Goal: Information Seeking & Learning: Learn about a topic

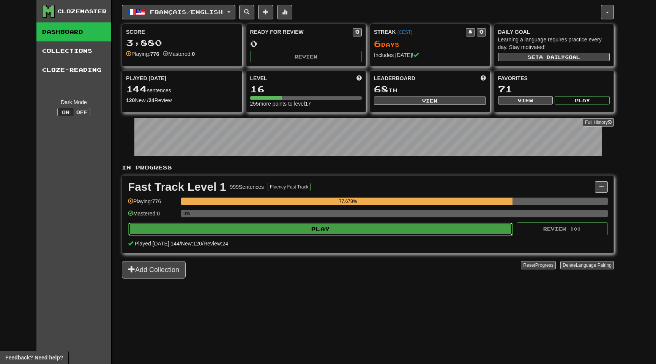
click at [299, 228] on button "Play" at bounding box center [320, 228] width 384 height 13
select select "**"
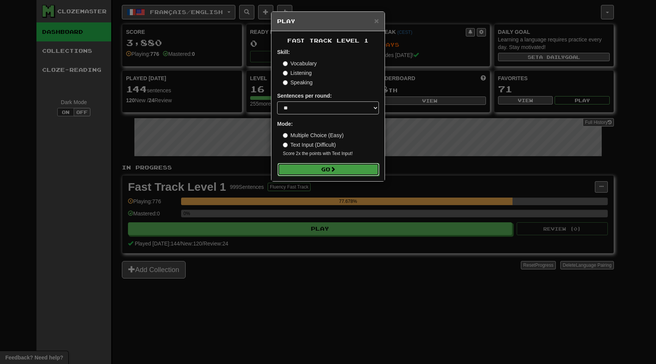
click at [354, 172] on button "Go" at bounding box center [328, 169] width 102 height 13
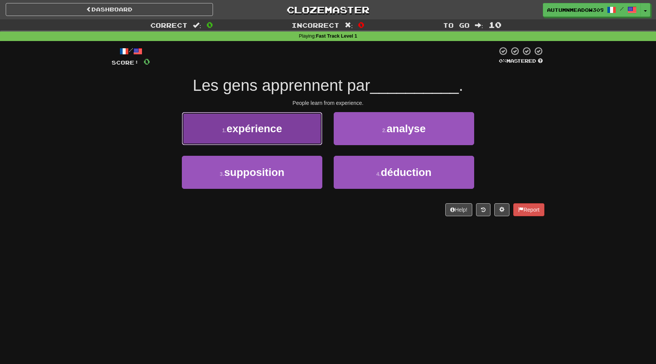
click at [276, 137] on button "1 . expérience" at bounding box center [252, 128] width 140 height 33
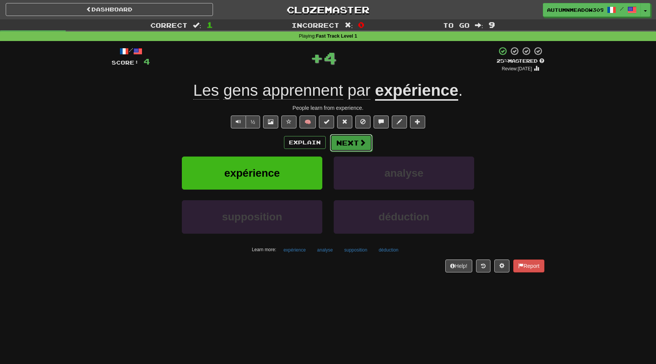
click at [356, 143] on button "Next" at bounding box center [351, 142] width 43 height 17
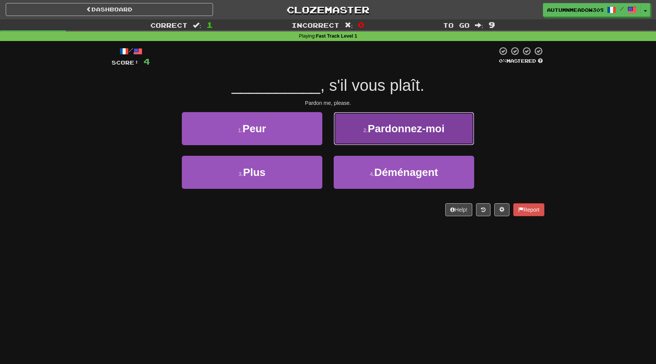
click at [386, 135] on button "2 . Pardonnez-moi" at bounding box center [404, 128] width 140 height 33
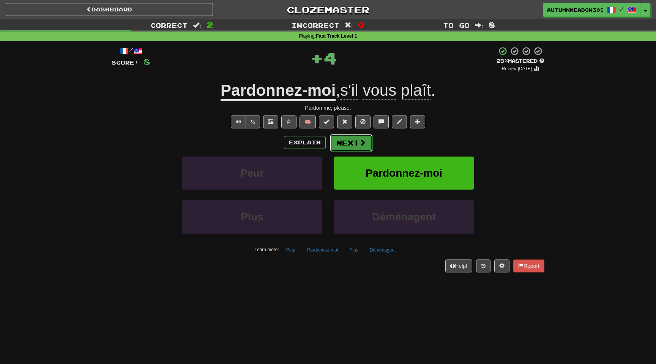
click at [363, 137] on button "Next" at bounding box center [351, 142] width 43 height 17
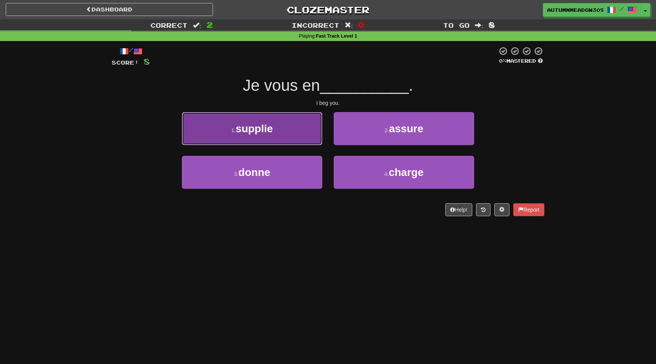
click at [280, 128] on button "1 . supplie" at bounding box center [252, 128] width 140 height 33
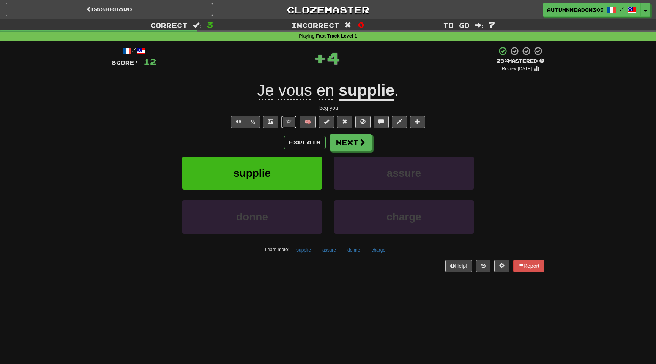
click at [287, 121] on span at bounding box center [288, 121] width 5 height 5
click at [351, 143] on button "Next" at bounding box center [351, 142] width 43 height 17
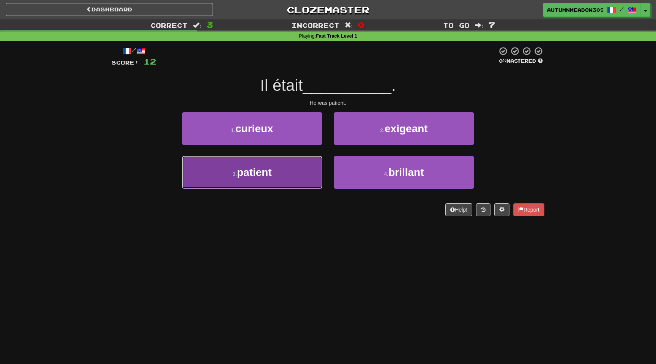
click at [262, 181] on button "3 . patient" at bounding box center [252, 172] width 140 height 33
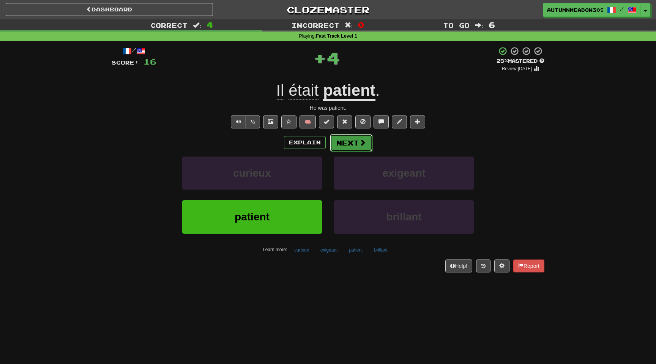
click at [342, 143] on button "Next" at bounding box center [351, 142] width 43 height 17
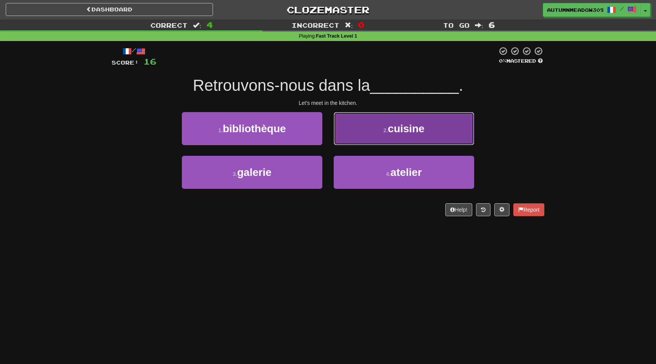
click at [387, 127] on small "2 ." at bounding box center [385, 130] width 5 height 6
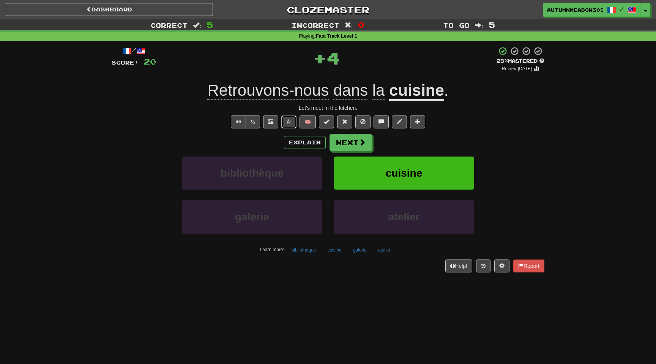
click at [287, 119] on span at bounding box center [288, 121] width 5 height 5
click at [356, 143] on button "Next" at bounding box center [351, 142] width 43 height 17
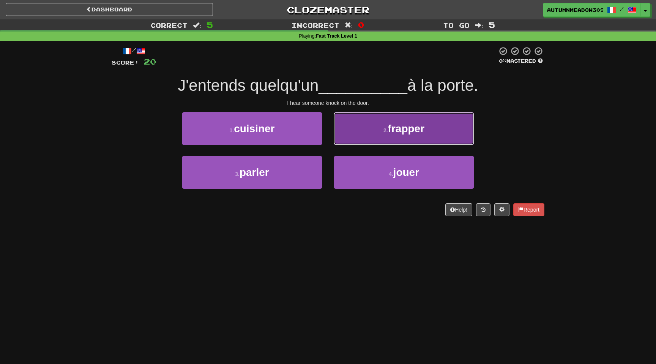
click at [370, 125] on button "2 . frapper" at bounding box center [404, 128] width 140 height 33
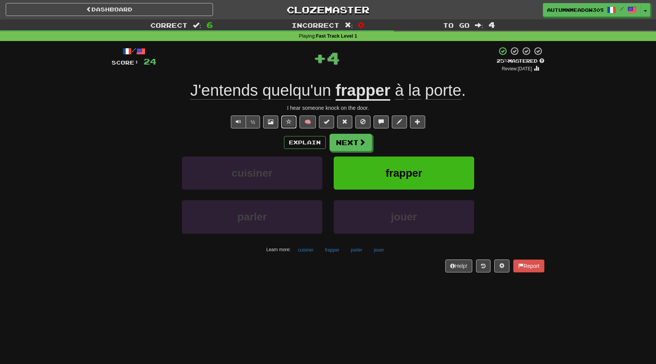
click at [291, 119] on span at bounding box center [288, 121] width 5 height 5
click at [348, 141] on button "Next" at bounding box center [351, 142] width 43 height 17
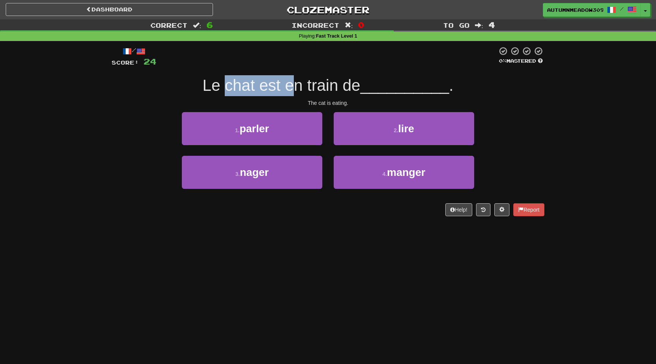
drag, startPoint x: 227, startPoint y: 89, endPoint x: 293, endPoint y: 89, distance: 66.0
click at [293, 89] on span "Le chat est en train de" at bounding box center [282, 85] width 158 height 18
click at [310, 88] on span "Le chat est en train de" at bounding box center [282, 85] width 158 height 18
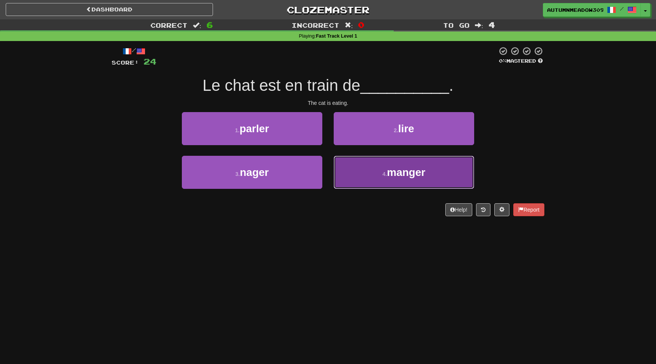
click at [378, 178] on button "4 . manger" at bounding box center [404, 172] width 140 height 33
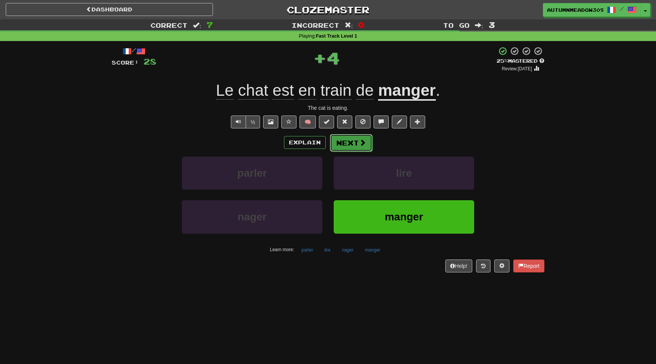
click at [353, 147] on button "Next" at bounding box center [351, 142] width 43 height 17
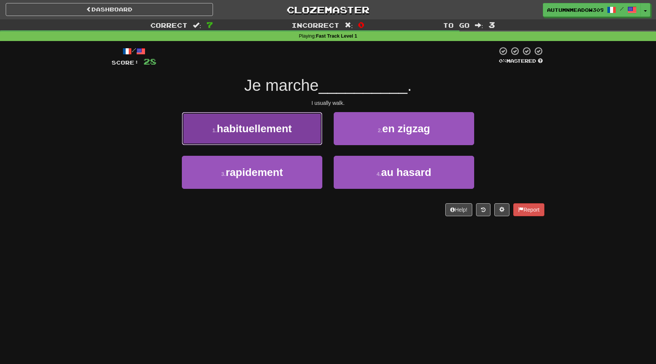
click at [274, 129] on span "habituellement" at bounding box center [254, 129] width 75 height 12
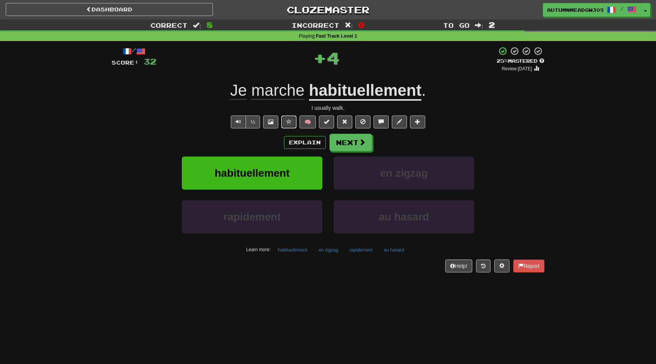
click at [286, 123] on button at bounding box center [288, 121] width 15 height 13
click at [339, 142] on button "Next" at bounding box center [351, 142] width 43 height 17
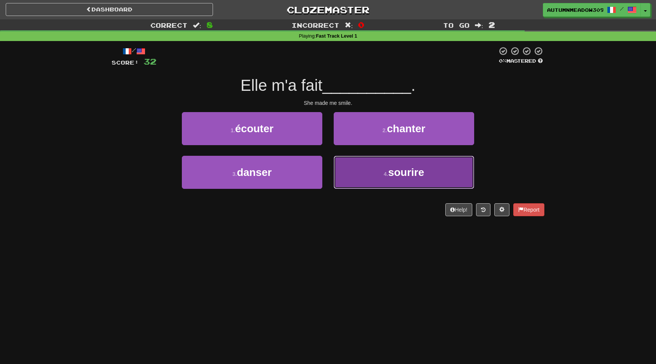
click at [407, 172] on span "sourire" at bounding box center [406, 172] width 36 height 12
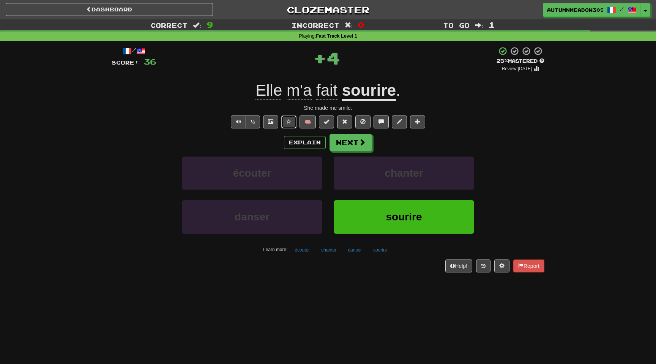
click at [285, 118] on button at bounding box center [288, 121] width 15 height 13
click at [353, 147] on button "Next" at bounding box center [351, 142] width 43 height 17
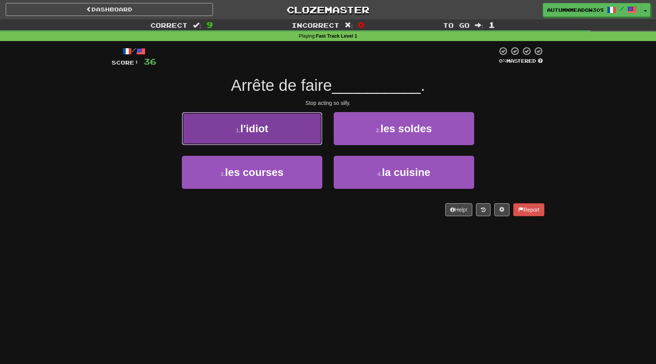
click at [289, 129] on button "1 . l'idiot" at bounding box center [252, 128] width 140 height 33
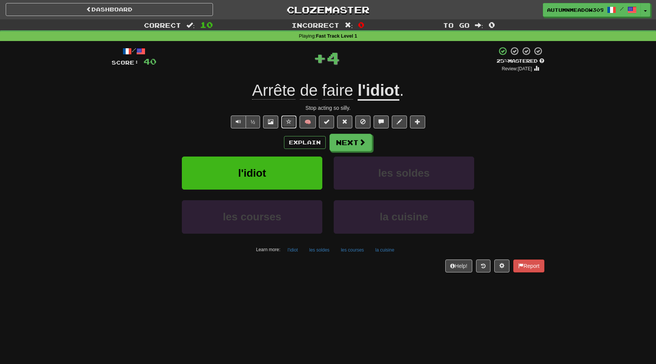
click at [288, 120] on span at bounding box center [288, 121] width 5 height 5
click at [341, 140] on button "Next" at bounding box center [351, 142] width 43 height 17
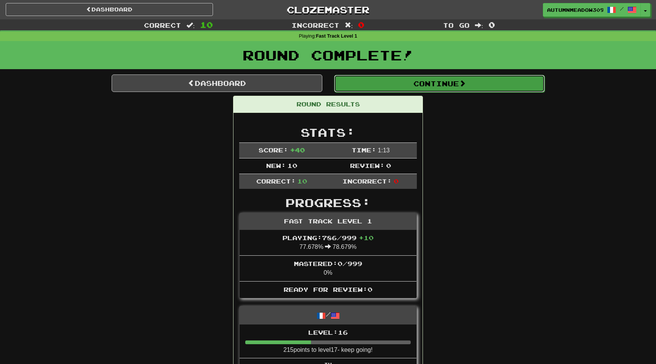
click at [444, 78] on button "Continue" at bounding box center [439, 83] width 211 height 17
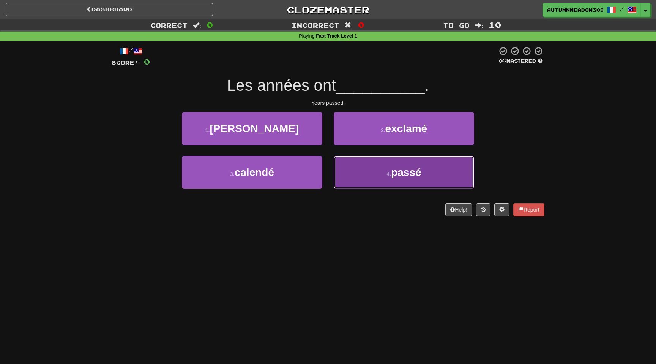
click at [361, 176] on button "4 . passé" at bounding box center [404, 172] width 140 height 33
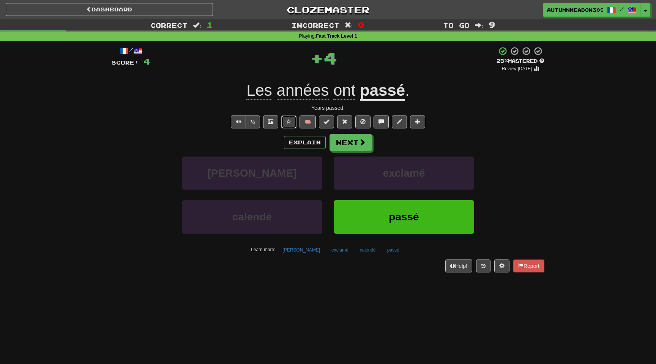
click at [290, 120] on span at bounding box center [288, 121] width 5 height 5
click at [364, 146] on span at bounding box center [362, 142] width 7 height 7
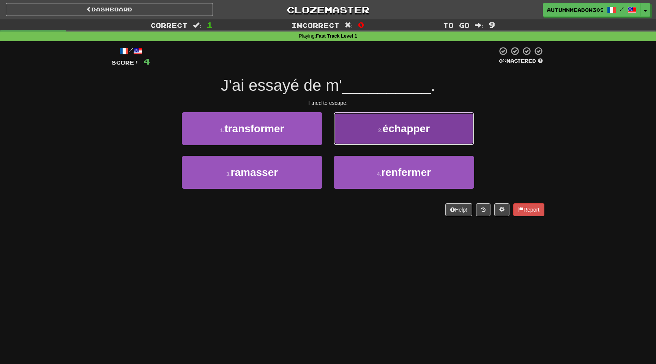
click at [386, 134] on span "échapper" at bounding box center [406, 129] width 47 height 12
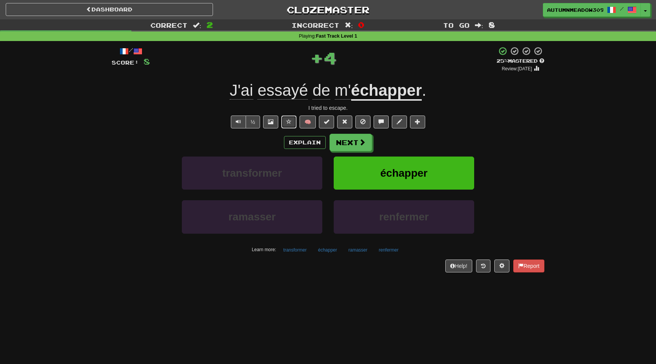
click at [288, 120] on span at bounding box center [288, 121] width 5 height 5
click at [351, 144] on button "Next" at bounding box center [351, 142] width 43 height 17
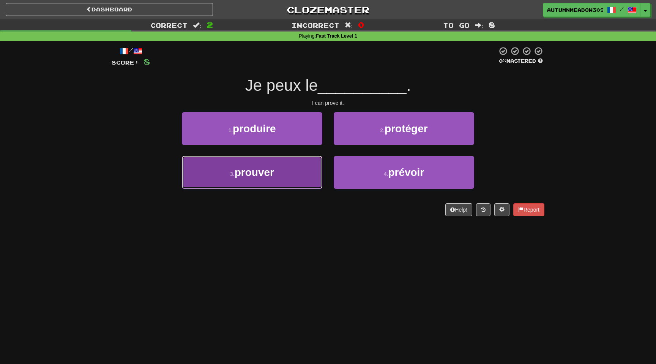
click at [291, 165] on button "3 . prouver" at bounding box center [252, 172] width 140 height 33
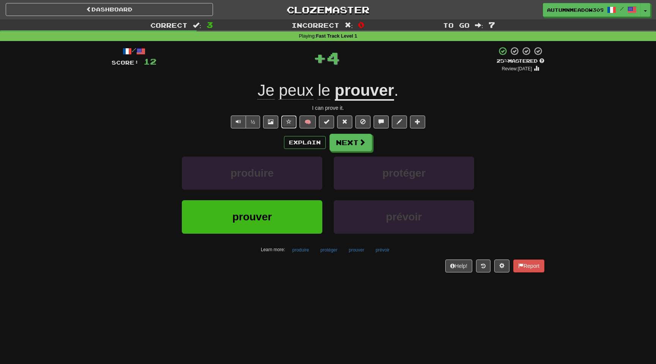
click at [291, 123] on span at bounding box center [288, 121] width 5 height 5
click at [359, 144] on span at bounding box center [362, 142] width 7 height 7
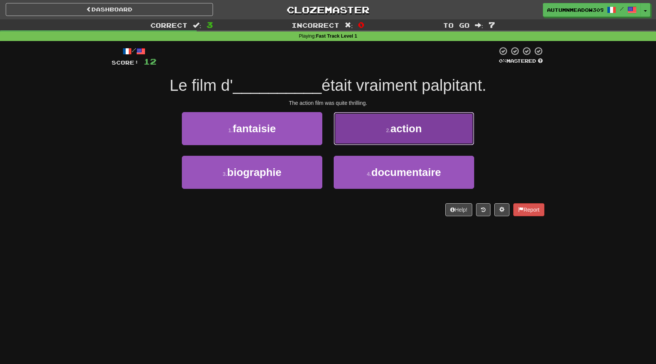
click at [410, 121] on button "2 . action" at bounding box center [404, 128] width 140 height 33
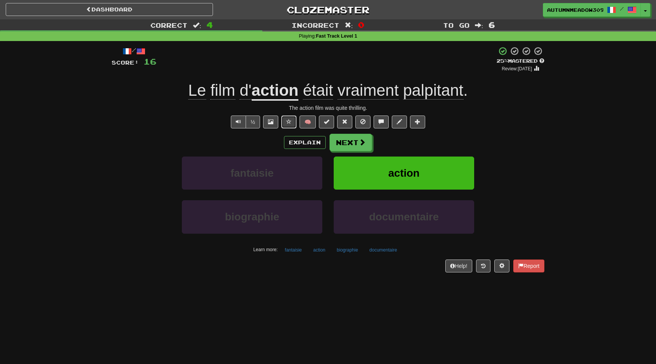
click at [289, 120] on span at bounding box center [288, 121] width 5 height 5
click at [347, 139] on button "Next" at bounding box center [351, 142] width 43 height 17
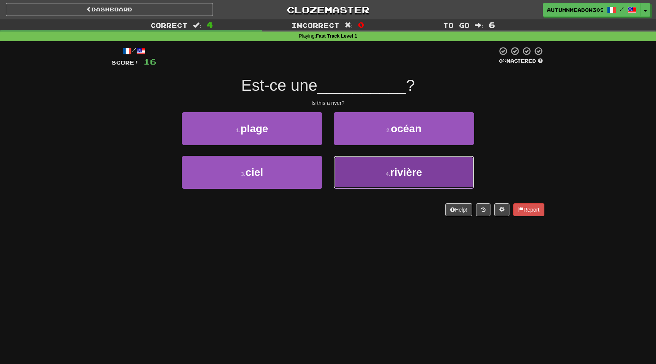
click at [422, 166] on span "rivière" at bounding box center [406, 172] width 32 height 12
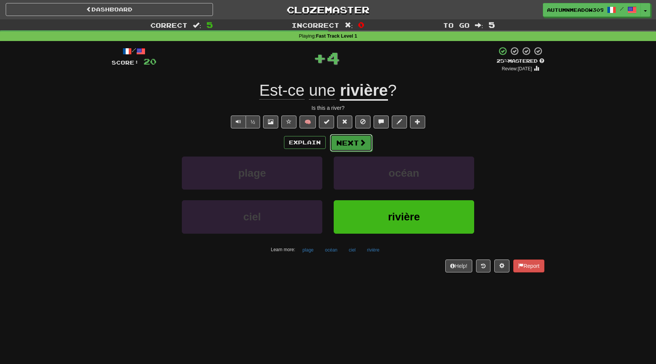
click at [355, 144] on button "Next" at bounding box center [351, 142] width 43 height 17
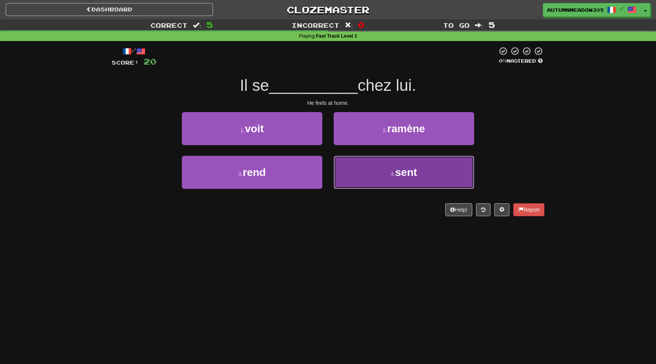
click at [384, 179] on button "4 . sent" at bounding box center [404, 172] width 140 height 33
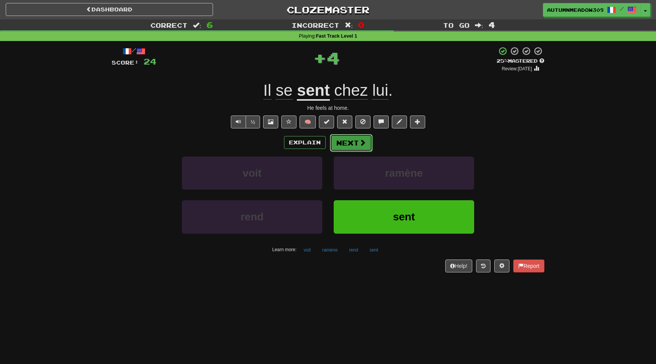
click at [346, 145] on button "Next" at bounding box center [351, 142] width 43 height 17
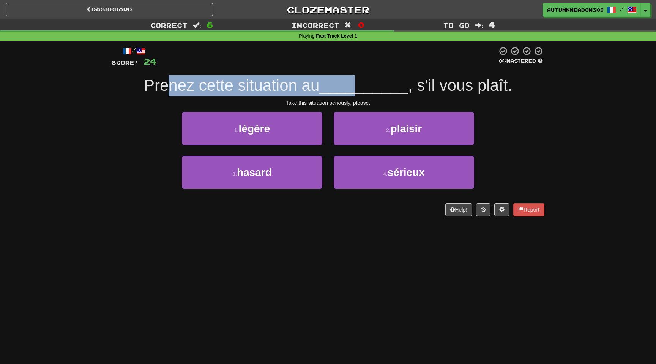
drag, startPoint x: 167, startPoint y: 81, endPoint x: 355, endPoint y: 81, distance: 188.6
click at [355, 81] on div "Prenez cette situation au __________ , s'il vous plaît." at bounding box center [328, 85] width 433 height 21
click at [355, 81] on span "__________" at bounding box center [363, 85] width 89 height 18
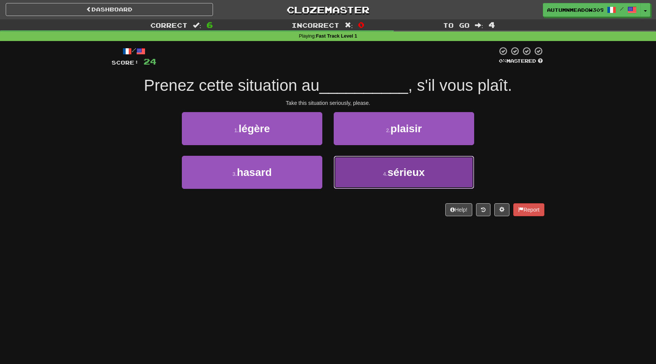
click at [404, 174] on span "sérieux" at bounding box center [406, 172] width 37 height 12
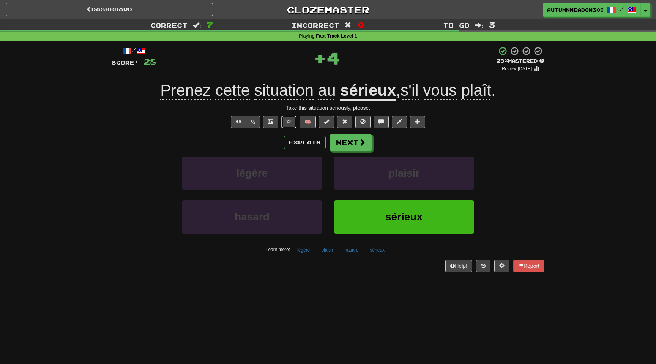
click at [285, 120] on button at bounding box center [288, 121] width 15 height 13
click at [353, 150] on button "Next" at bounding box center [351, 142] width 43 height 17
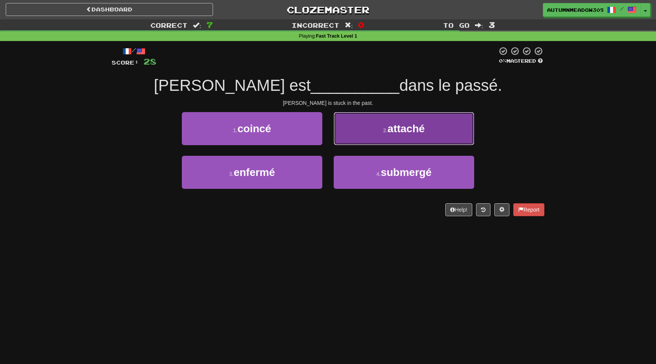
click at [404, 120] on button "2 . attaché" at bounding box center [404, 128] width 140 height 33
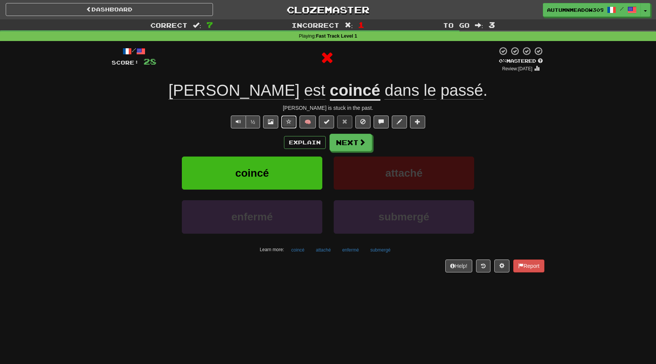
click at [287, 119] on span at bounding box center [288, 121] width 5 height 5
click at [330, 96] on u "coincé" at bounding box center [355, 90] width 50 height 19
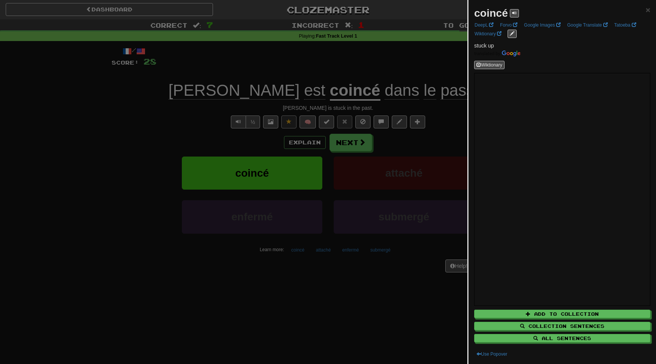
click at [135, 120] on div at bounding box center [328, 182] width 656 height 364
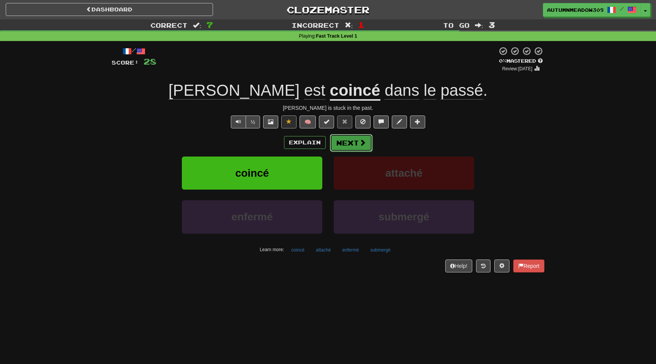
click at [354, 142] on button "Next" at bounding box center [351, 142] width 43 height 17
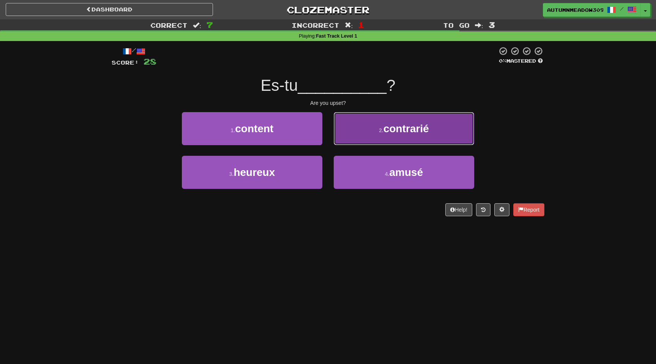
click at [373, 138] on button "2 . contrarié" at bounding box center [404, 128] width 140 height 33
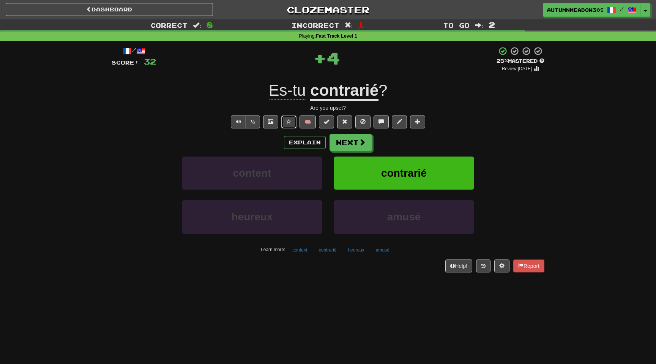
click at [290, 124] on span at bounding box center [288, 121] width 5 height 5
click at [344, 146] on button "Next" at bounding box center [351, 142] width 43 height 17
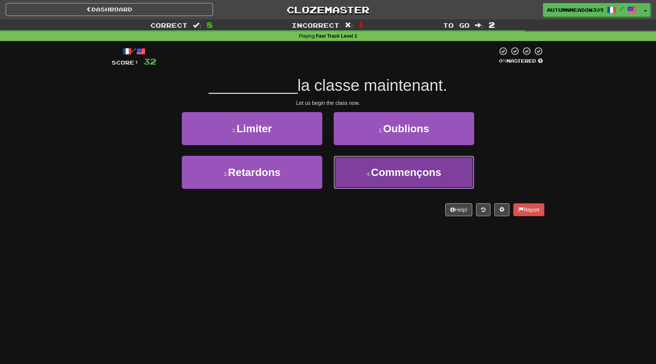
click at [368, 183] on button "4 . Commençons" at bounding box center [404, 172] width 140 height 33
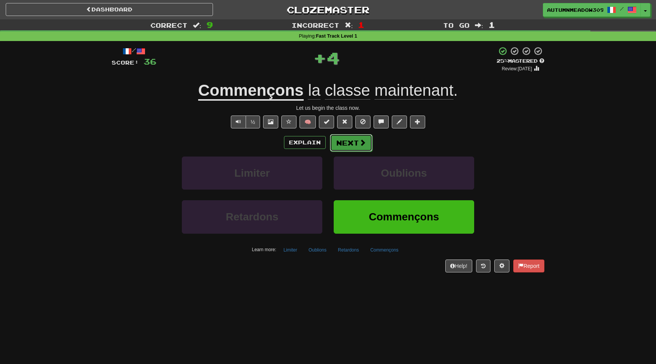
click at [354, 146] on button "Next" at bounding box center [351, 142] width 43 height 17
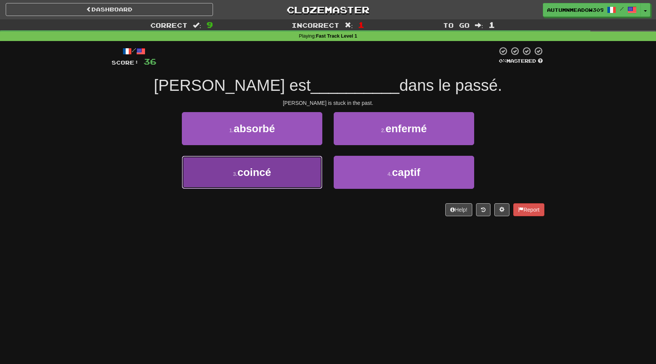
click at [280, 173] on button "3 . coincé" at bounding box center [252, 172] width 140 height 33
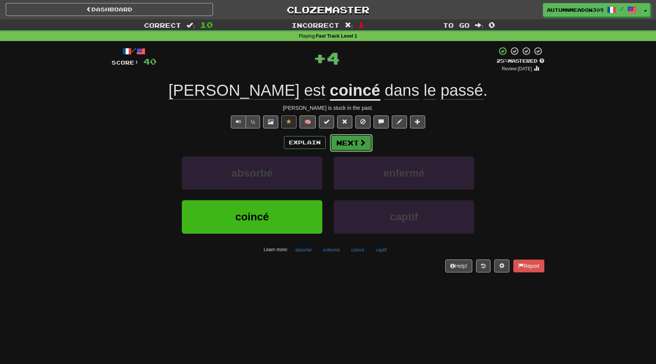
click at [348, 140] on button "Next" at bounding box center [351, 142] width 43 height 17
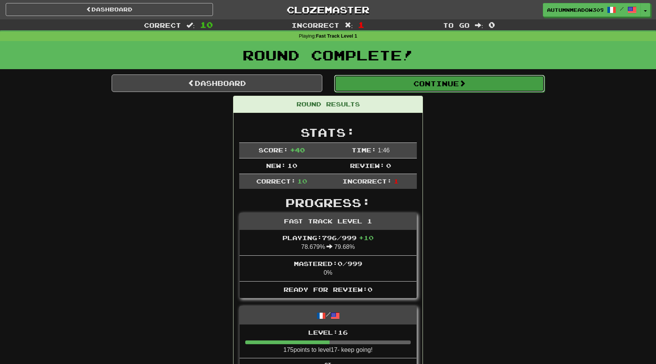
click at [447, 82] on button "Continue" at bounding box center [439, 83] width 211 height 17
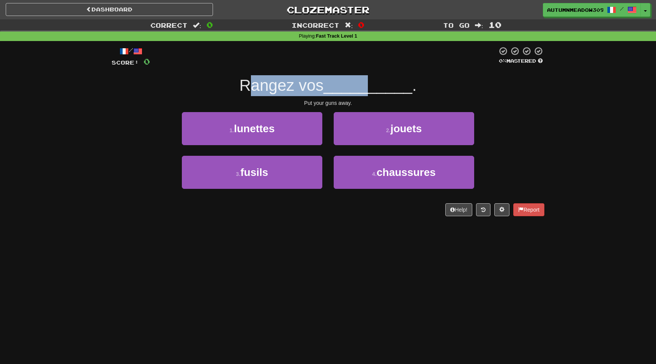
drag, startPoint x: 256, startPoint y: 81, endPoint x: 366, endPoint y: 81, distance: 109.7
click at [366, 81] on div "Rangez vos __________ ." at bounding box center [328, 85] width 433 height 21
click at [366, 81] on span "__________" at bounding box center [367, 85] width 89 height 18
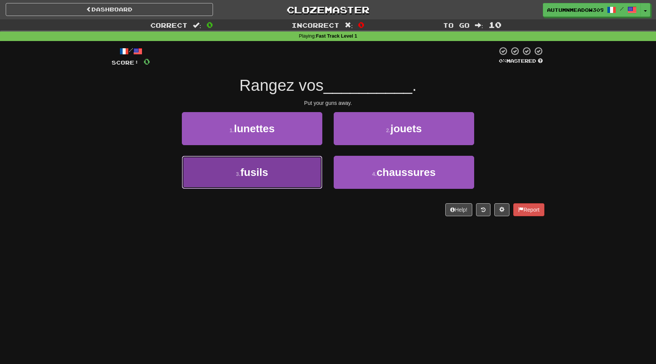
click at [299, 180] on button "3 . fusils" at bounding box center [252, 172] width 140 height 33
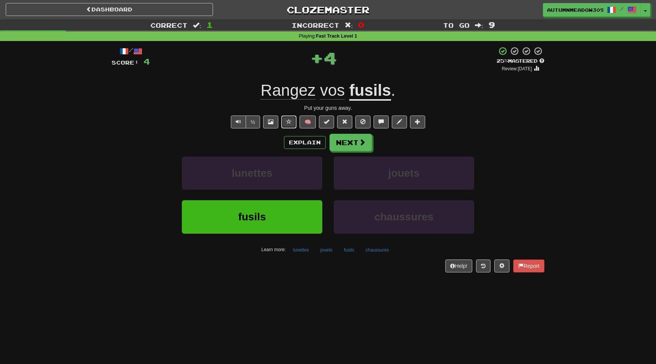
click at [287, 121] on span at bounding box center [288, 121] width 5 height 5
click at [296, 96] on span "Rangez" at bounding box center [288, 90] width 55 height 18
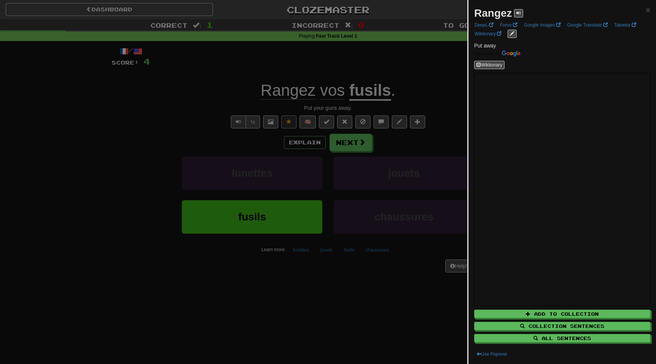
click at [118, 115] on div at bounding box center [328, 182] width 656 height 364
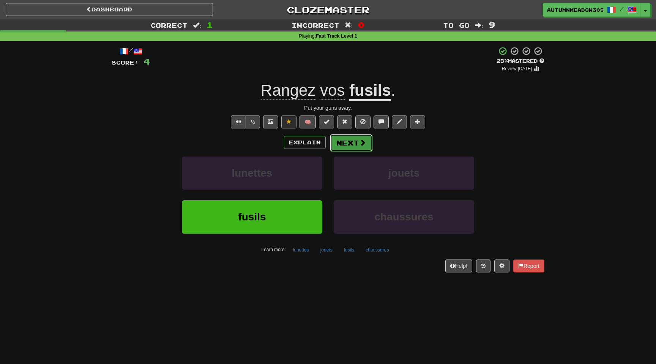
click at [347, 145] on button "Next" at bounding box center [351, 142] width 43 height 17
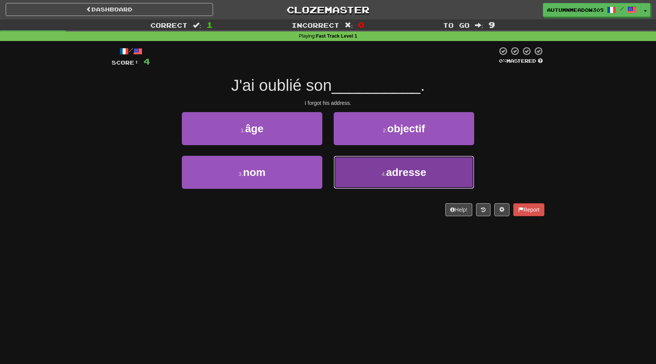
click at [405, 167] on span "adresse" at bounding box center [406, 172] width 40 height 12
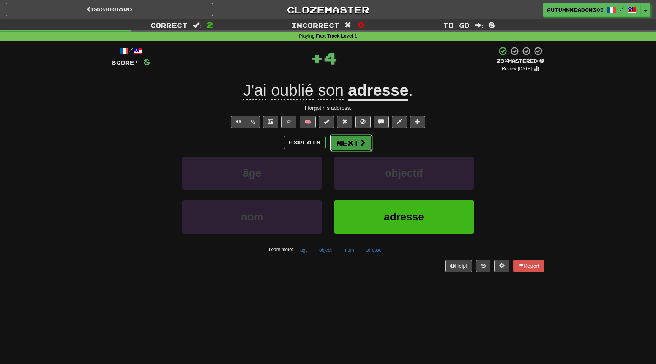
click at [354, 139] on button "Next" at bounding box center [351, 142] width 43 height 17
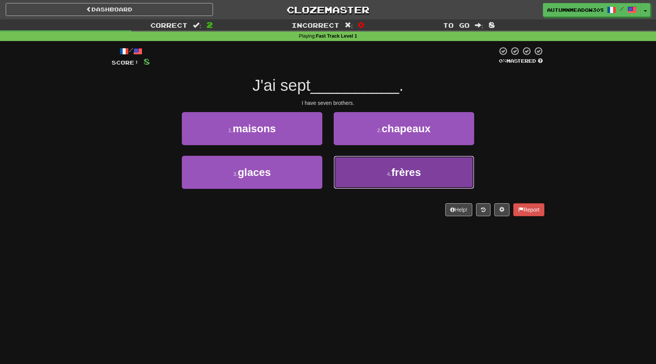
click at [425, 180] on button "4 . frères" at bounding box center [404, 172] width 140 height 33
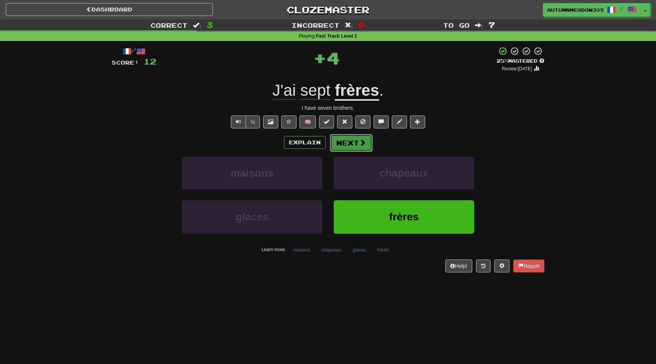
click at [359, 145] on span at bounding box center [362, 142] width 7 height 7
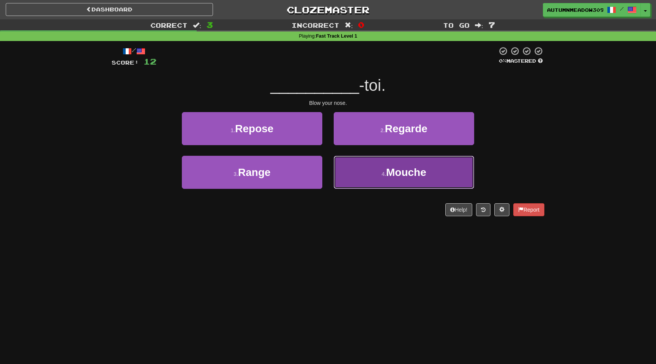
click at [412, 179] on button "4 . Mouche" at bounding box center [404, 172] width 140 height 33
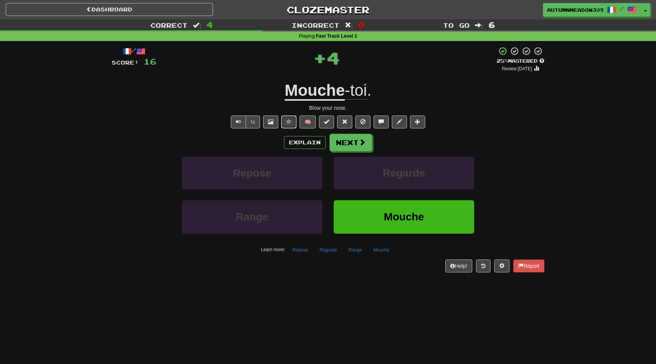
click at [286, 121] on button at bounding box center [288, 121] width 15 height 13
click at [355, 141] on button "Next" at bounding box center [351, 142] width 43 height 17
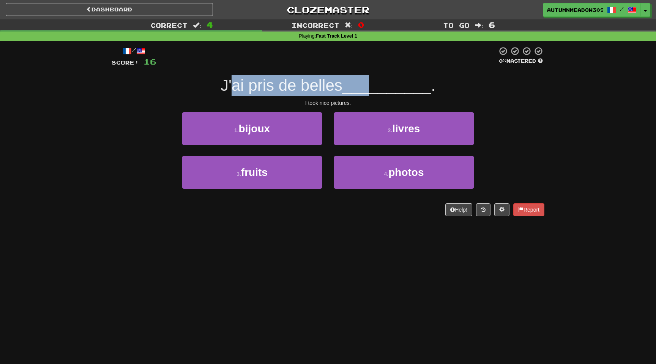
drag, startPoint x: 235, startPoint y: 86, endPoint x: 377, endPoint y: 86, distance: 141.2
click at [376, 86] on div "J'ai pris de belles __________ ." at bounding box center [328, 85] width 433 height 21
click at [377, 86] on span "__________" at bounding box center [386, 85] width 89 height 18
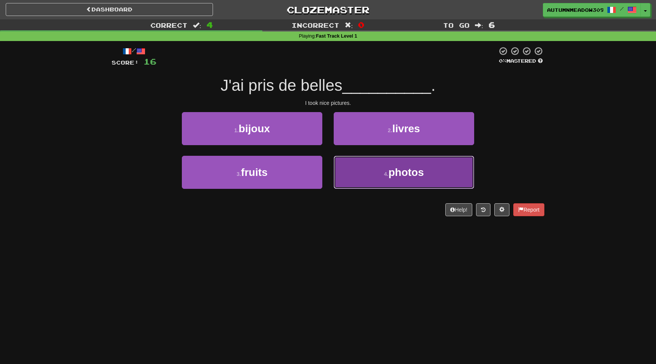
click at [409, 168] on span "photos" at bounding box center [405, 172] width 35 height 12
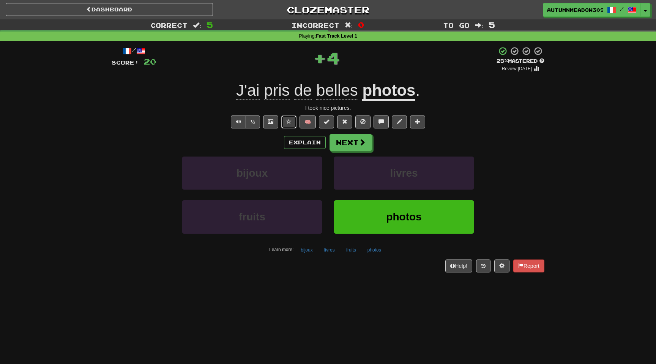
click at [286, 120] on span at bounding box center [288, 121] width 5 height 5
click at [358, 149] on button "Next" at bounding box center [351, 142] width 43 height 17
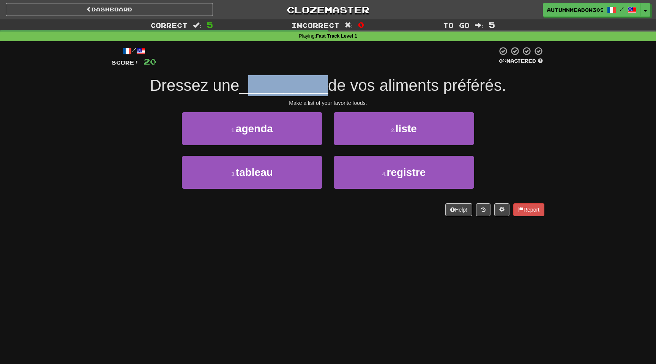
drag, startPoint x: 254, startPoint y: 88, endPoint x: 322, endPoint y: 88, distance: 67.6
click at [322, 88] on span "__________" at bounding box center [283, 85] width 89 height 18
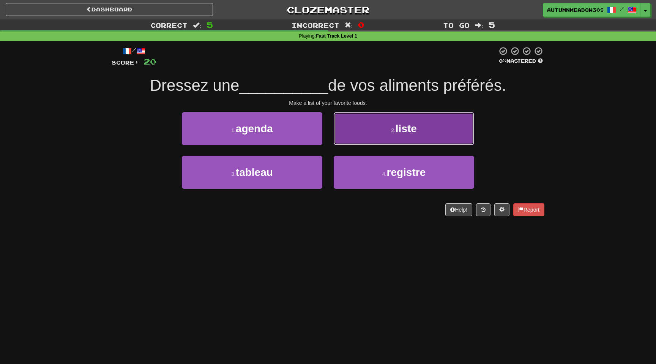
click at [414, 126] on span "liste" at bounding box center [405, 129] width 21 height 12
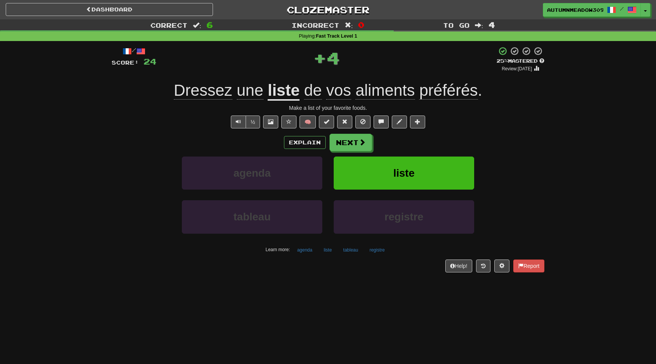
click at [208, 90] on span "Dressez" at bounding box center [203, 90] width 58 height 18
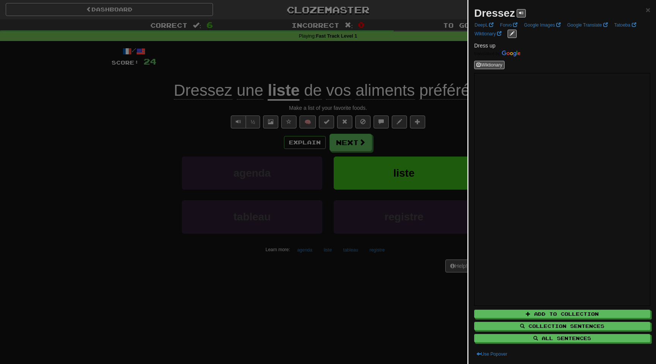
click at [96, 121] on div at bounding box center [328, 182] width 656 height 364
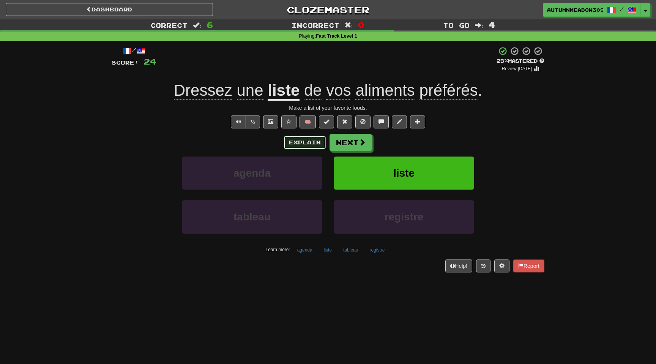
click at [301, 141] on button "Explain" at bounding box center [305, 142] width 42 height 13
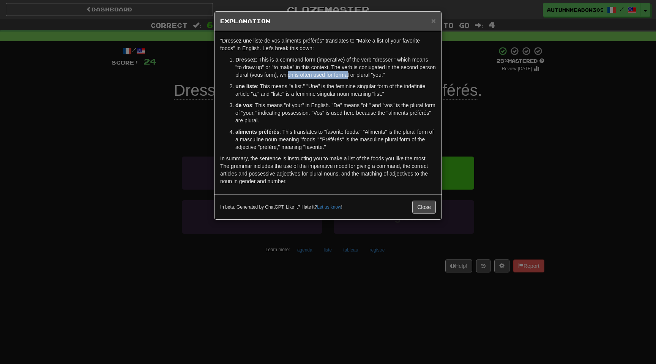
drag, startPoint x: 305, startPoint y: 76, endPoint x: 365, endPoint y: 76, distance: 60.0
click at [365, 76] on p "Dressez : This is a command form (imperative) of the verb "dresser," which mean…" at bounding box center [335, 67] width 200 height 23
click at [416, 211] on button "Close" at bounding box center [424, 206] width 24 height 13
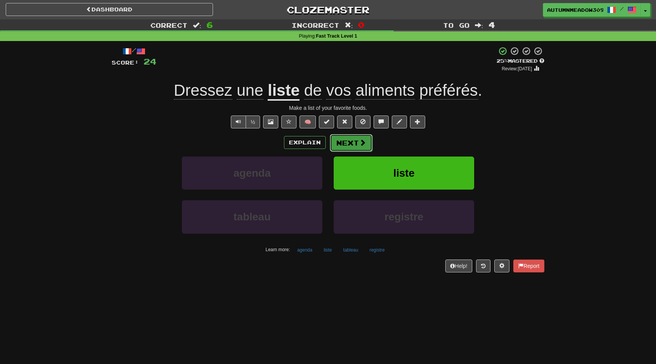
click at [344, 142] on button "Next" at bounding box center [351, 142] width 43 height 17
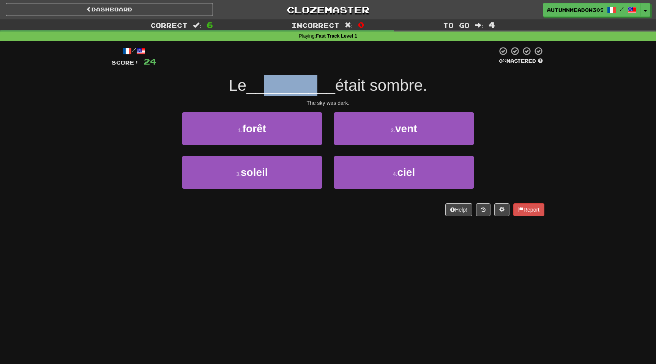
drag, startPoint x: 264, startPoint y: 89, endPoint x: 340, endPoint y: 89, distance: 76.7
click at [329, 89] on div "Le __________ était sombre." at bounding box center [328, 85] width 433 height 21
click at [340, 89] on span "était sombre." at bounding box center [381, 85] width 92 height 18
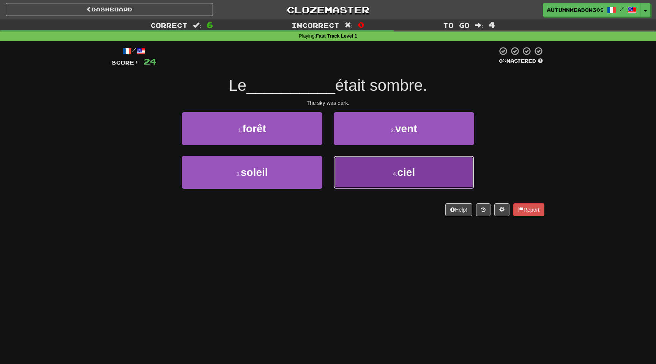
click at [411, 174] on span "ciel" at bounding box center [406, 172] width 18 height 12
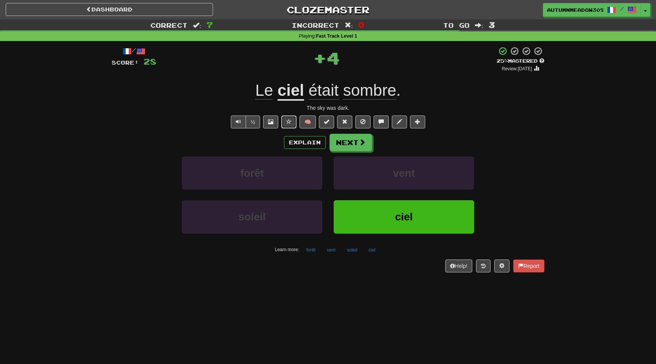
click at [289, 120] on span at bounding box center [288, 121] width 5 height 5
click at [344, 140] on button "Next" at bounding box center [351, 142] width 43 height 17
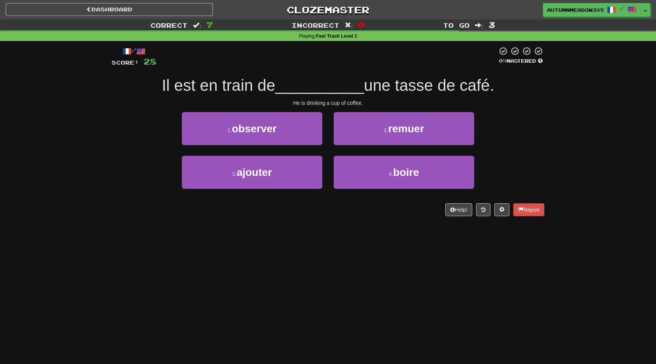
drag, startPoint x: 174, startPoint y: 84, endPoint x: 235, endPoint y: 84, distance: 61.5
click at [199, 84] on span "Il est en train de" at bounding box center [218, 85] width 113 height 18
click at [235, 84] on span "Il est en train de" at bounding box center [218, 85] width 113 height 18
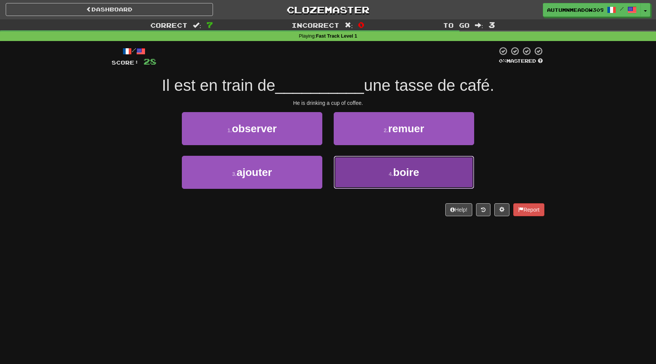
click at [385, 178] on button "4 . boire" at bounding box center [404, 172] width 140 height 33
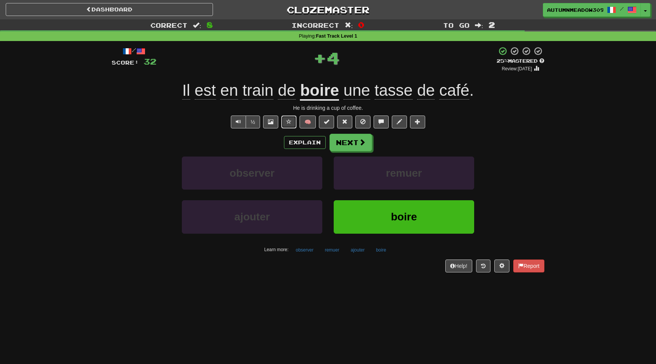
click at [286, 120] on button at bounding box center [288, 121] width 15 height 13
click at [351, 144] on button "Next" at bounding box center [351, 142] width 43 height 17
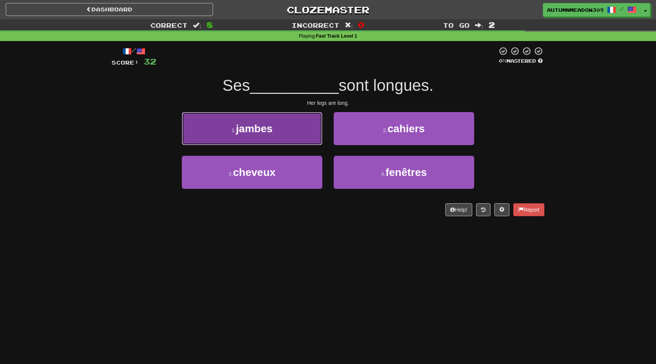
click at [298, 116] on button "1 . jambes" at bounding box center [252, 128] width 140 height 33
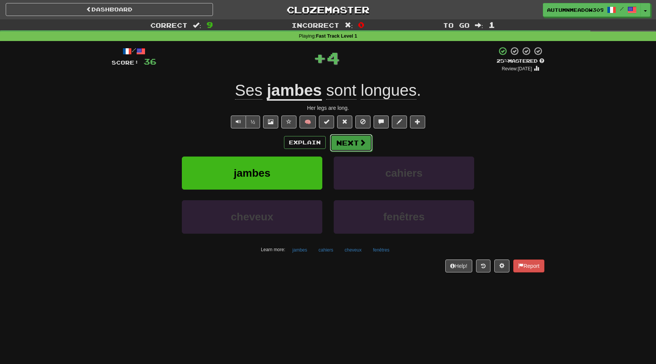
click at [354, 143] on button "Next" at bounding box center [351, 142] width 43 height 17
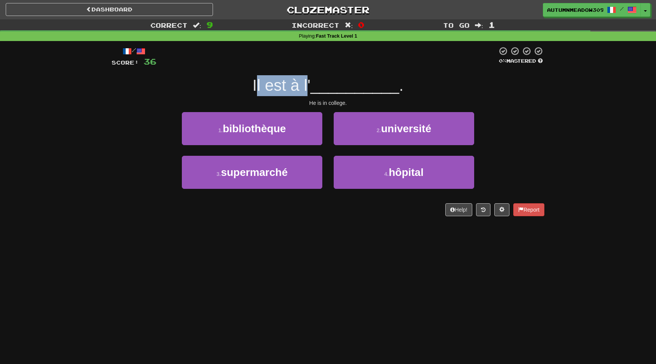
drag, startPoint x: 260, startPoint y: 82, endPoint x: 314, endPoint y: 82, distance: 54.7
click at [310, 82] on span "Il est à l'" at bounding box center [281, 85] width 58 height 18
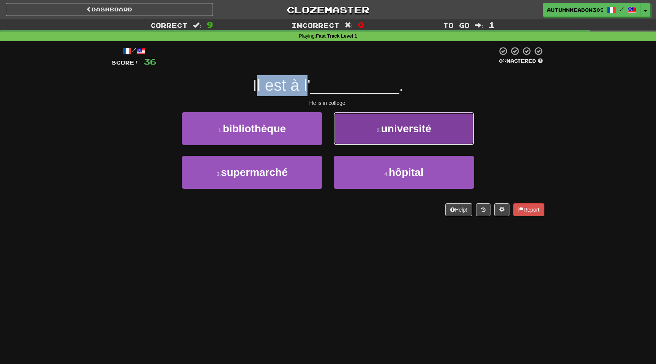
click at [392, 142] on button "2 . université" at bounding box center [404, 128] width 140 height 33
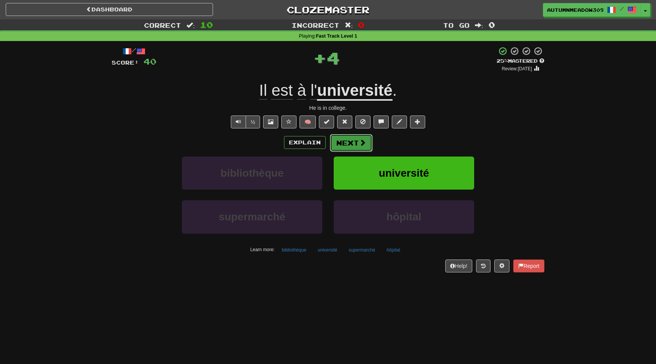
click at [346, 145] on button "Next" at bounding box center [351, 142] width 43 height 17
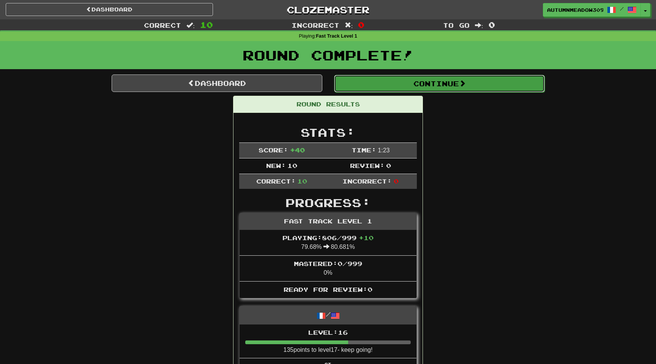
click at [403, 86] on button "Continue" at bounding box center [439, 83] width 211 height 17
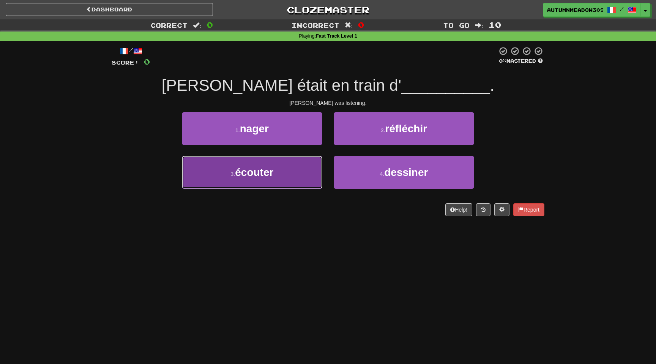
click at [270, 177] on span "écouter" at bounding box center [254, 172] width 38 height 12
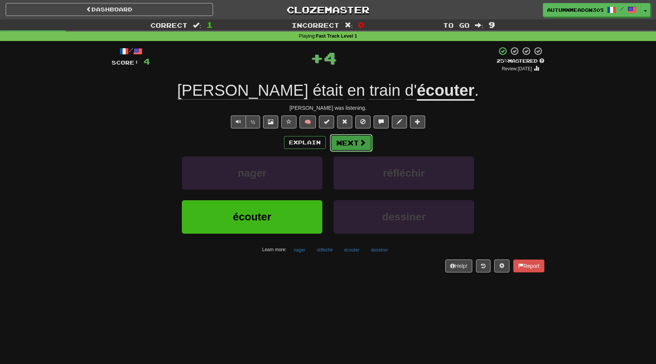
click at [350, 149] on button "Next" at bounding box center [351, 142] width 43 height 17
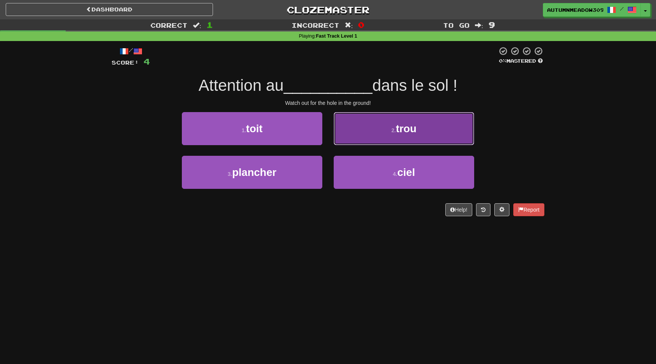
click at [459, 132] on button "2 . trou" at bounding box center [404, 128] width 140 height 33
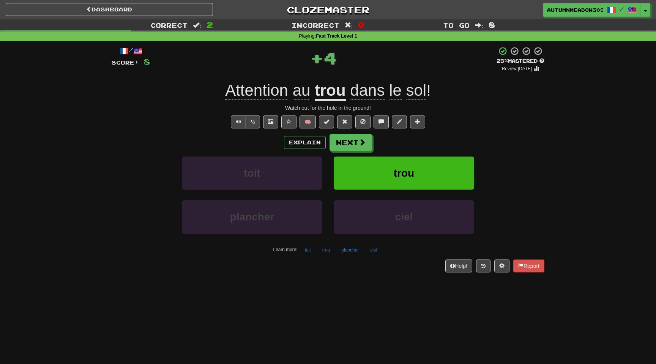
click at [318, 93] on u "trou" at bounding box center [330, 90] width 31 height 19
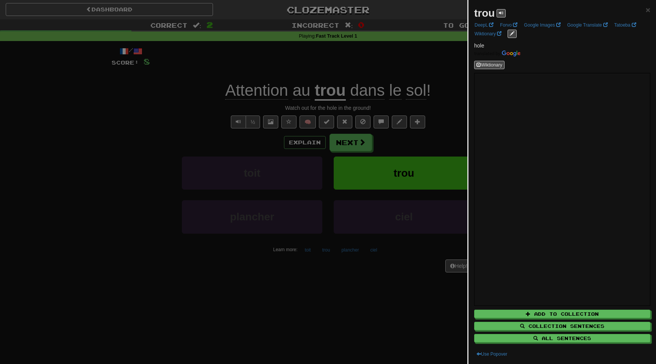
click at [137, 106] on div at bounding box center [328, 182] width 656 height 364
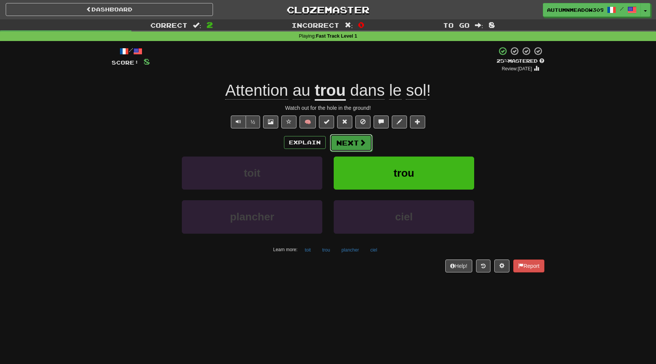
click at [362, 143] on span at bounding box center [362, 142] width 7 height 7
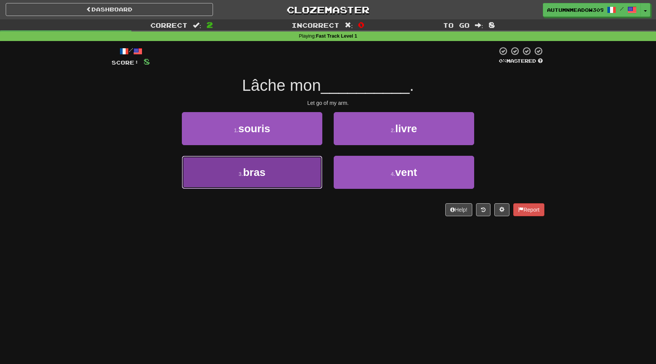
click at [278, 185] on button "3 . bras" at bounding box center [252, 172] width 140 height 33
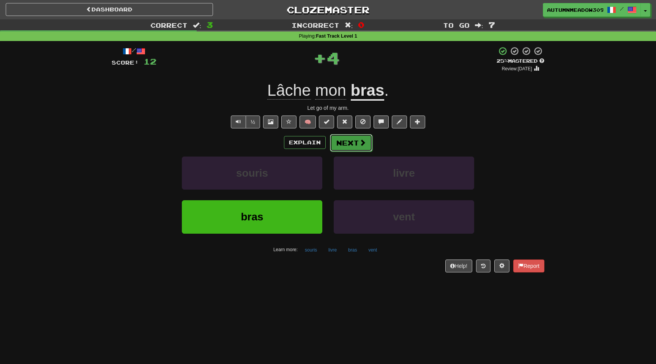
click at [355, 148] on button "Next" at bounding box center [351, 142] width 43 height 17
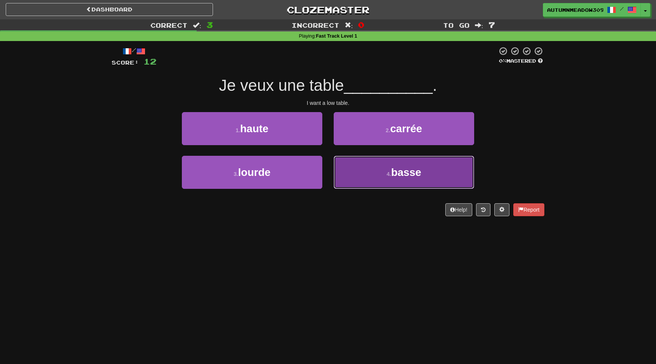
click at [390, 164] on button "4 . basse" at bounding box center [404, 172] width 140 height 33
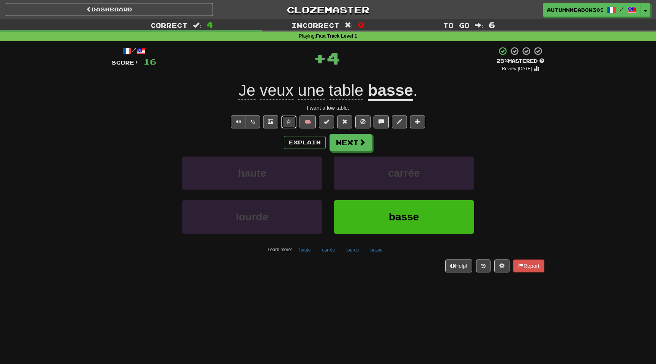
click at [290, 121] on span at bounding box center [288, 121] width 5 height 5
click at [363, 149] on button "Next" at bounding box center [351, 142] width 43 height 17
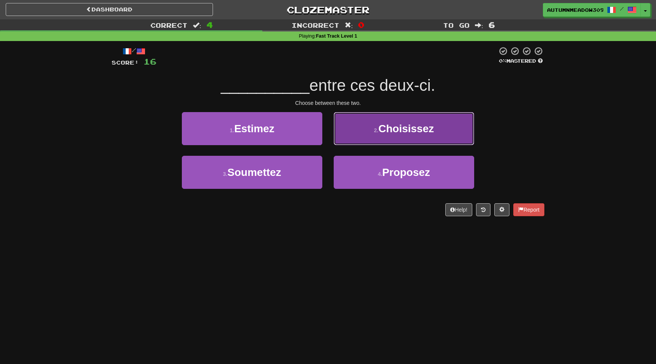
click at [448, 124] on button "2 . Choisissez" at bounding box center [404, 128] width 140 height 33
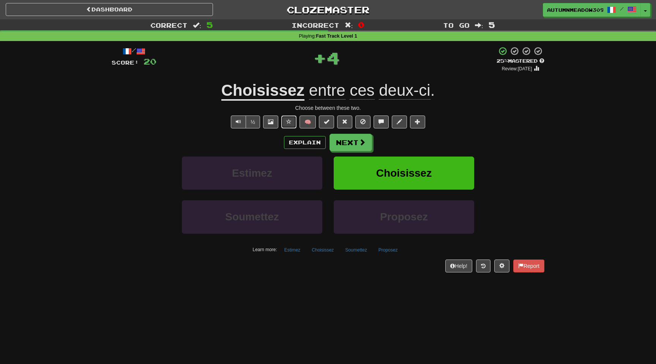
click at [290, 121] on span at bounding box center [288, 121] width 5 height 5
click at [349, 143] on button "Next" at bounding box center [351, 142] width 43 height 17
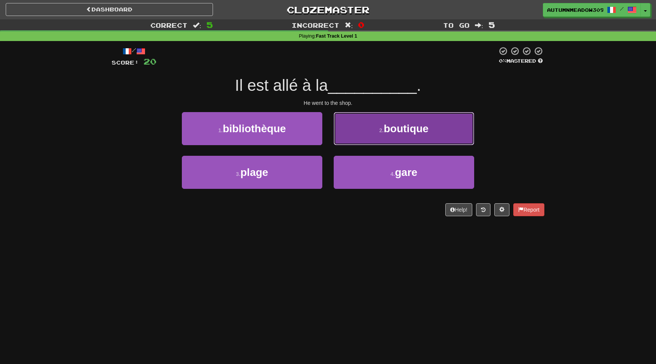
click at [436, 129] on button "2 . boutique" at bounding box center [404, 128] width 140 height 33
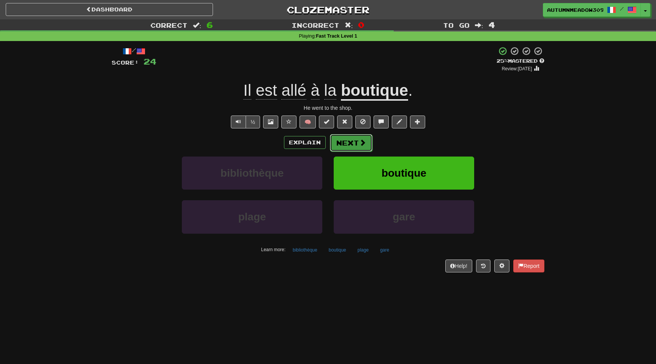
click at [364, 141] on span at bounding box center [362, 142] width 7 height 7
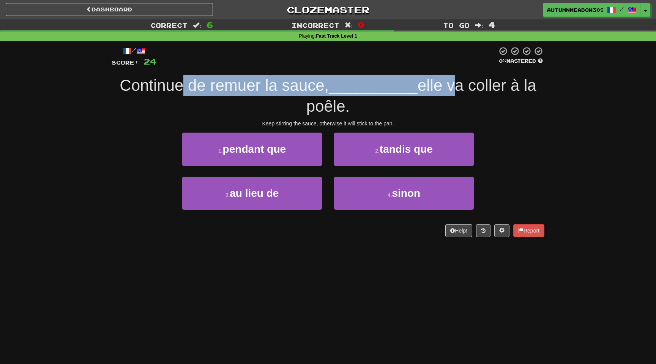
drag, startPoint x: 185, startPoint y: 87, endPoint x: 443, endPoint y: 81, distance: 257.8
click at [443, 81] on div "Continue de remuer la sauce, __________ elle va coller à la poêle." at bounding box center [328, 95] width 433 height 41
click at [443, 81] on span "elle va coller à la poêle." at bounding box center [421, 95] width 230 height 39
drag, startPoint x: 255, startPoint y: 89, endPoint x: 334, endPoint y: 89, distance: 78.2
click at [334, 89] on div "Continue de remuer la sauce, __________ elle va coller à la poêle." at bounding box center [328, 95] width 433 height 41
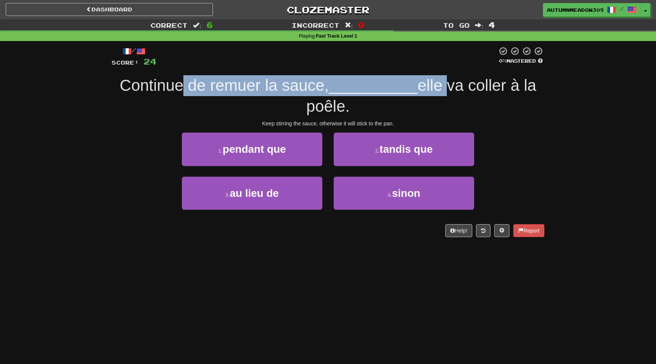
click at [334, 89] on span "__________" at bounding box center [373, 85] width 89 height 18
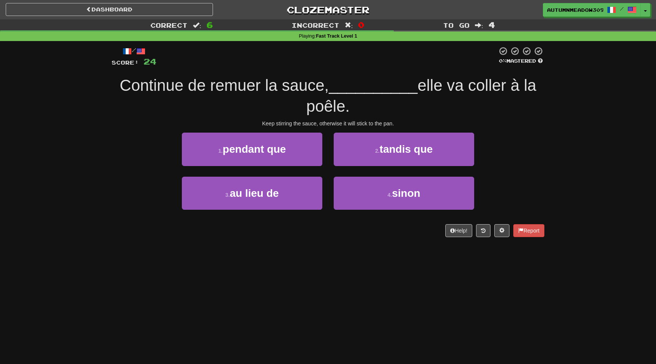
click at [246, 89] on span "Continue de remuer la sauce," at bounding box center [224, 85] width 209 height 18
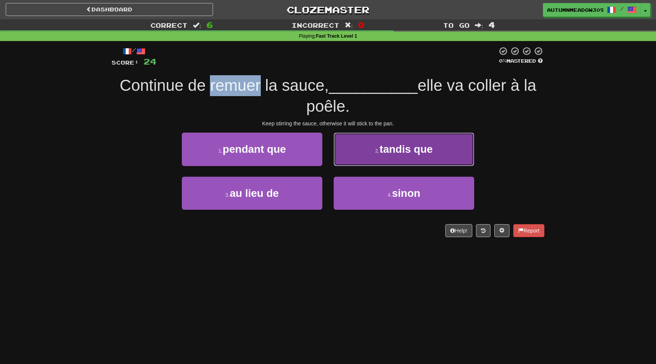
click at [394, 137] on button "2 . tandis que" at bounding box center [404, 148] width 140 height 33
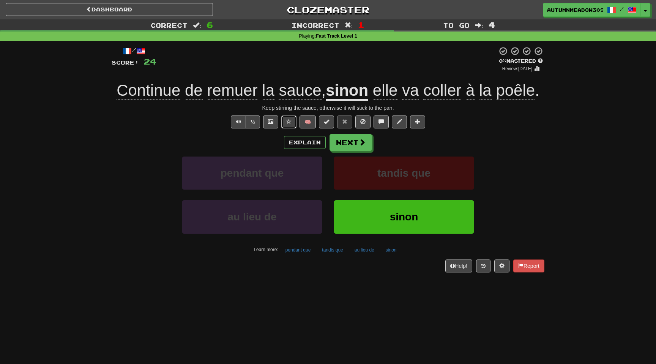
click at [289, 122] on span at bounding box center [288, 121] width 5 height 5
click at [348, 147] on button "Next" at bounding box center [351, 142] width 43 height 17
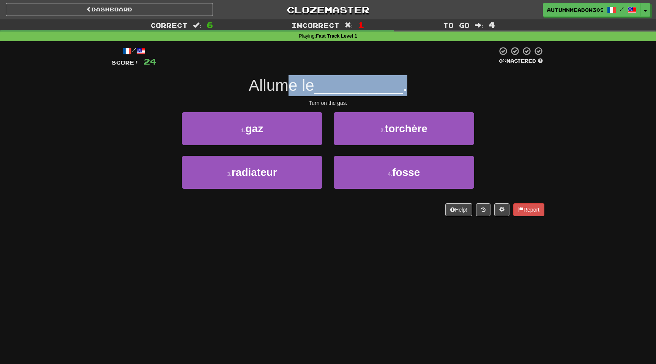
drag, startPoint x: 284, startPoint y: 81, endPoint x: 421, endPoint y: 79, distance: 137.0
click at [421, 81] on div "Allume le __________ ." at bounding box center [328, 85] width 433 height 21
click at [421, 79] on div "Allume le __________ ." at bounding box center [328, 85] width 433 height 21
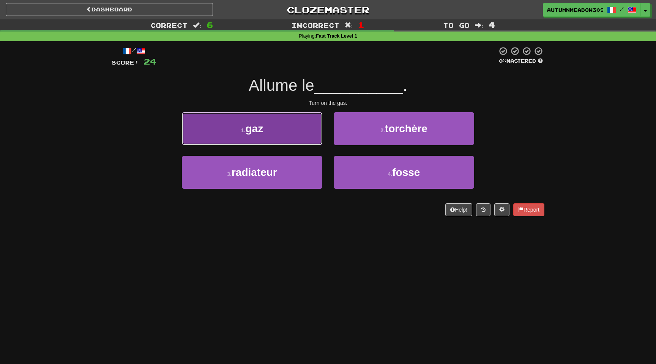
click at [263, 126] on span "gaz" at bounding box center [255, 129] width 18 height 12
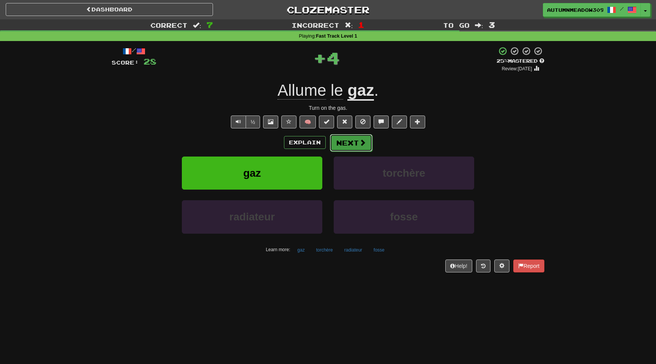
click at [365, 147] on button "Next" at bounding box center [351, 142] width 43 height 17
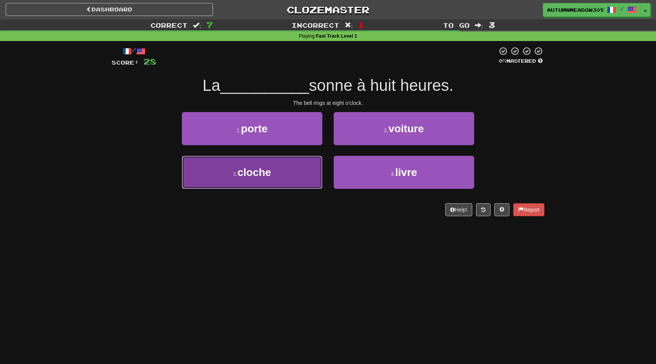
click at [289, 168] on button "3 . cloche" at bounding box center [252, 172] width 140 height 33
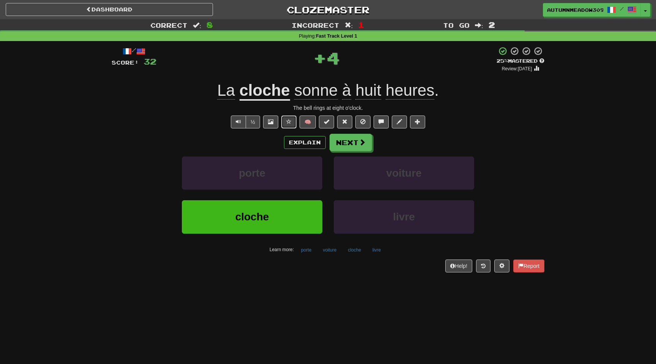
click at [290, 122] on span at bounding box center [288, 121] width 5 height 5
click at [277, 92] on u "cloche" at bounding box center [264, 90] width 50 height 19
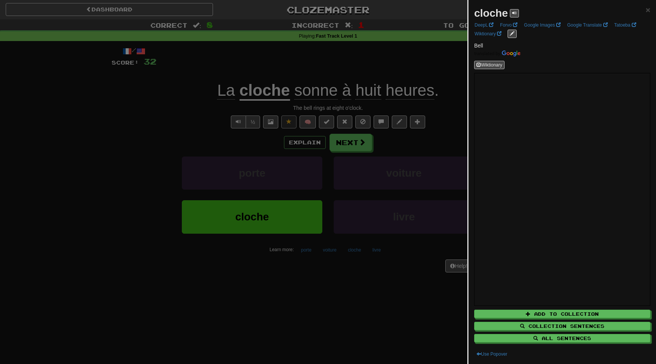
click at [170, 102] on div at bounding box center [328, 182] width 656 height 364
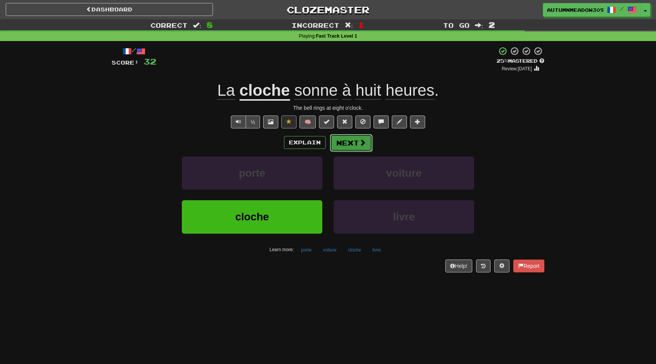
click at [346, 143] on button "Next" at bounding box center [351, 142] width 43 height 17
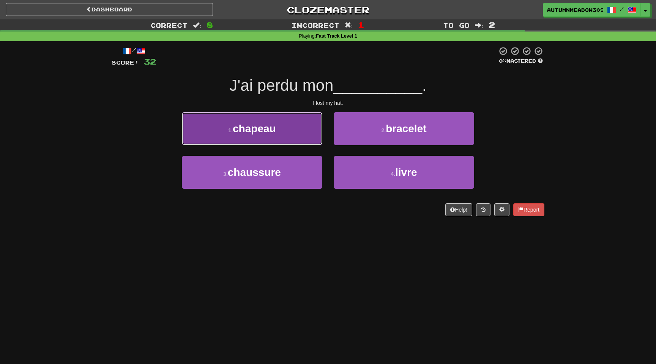
click at [292, 119] on button "1 . chapeau" at bounding box center [252, 128] width 140 height 33
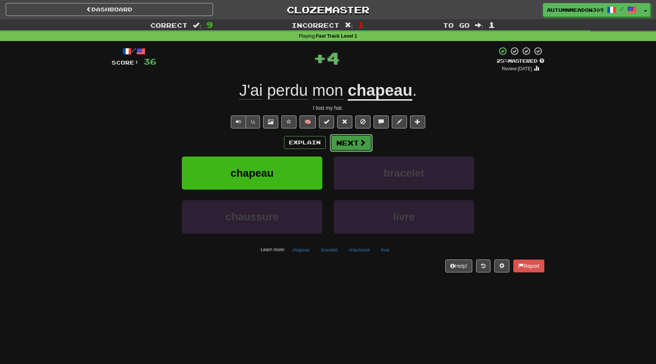
click at [347, 137] on button "Next" at bounding box center [351, 142] width 43 height 17
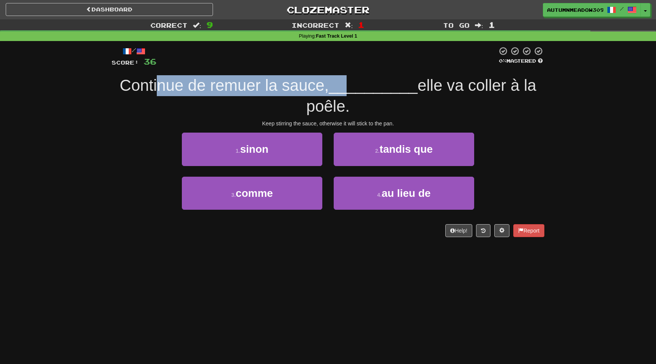
drag, startPoint x: 159, startPoint y: 85, endPoint x: 345, endPoint y: 81, distance: 185.3
click at [348, 85] on div "Continue de remuer la sauce, __________ elle va coller à la poêle." at bounding box center [328, 95] width 433 height 41
click at [345, 81] on span "__________" at bounding box center [373, 85] width 89 height 18
drag, startPoint x: 169, startPoint y: 88, endPoint x: 327, endPoint y: 88, distance: 158.3
click at [327, 88] on span "Continue de remuer la sauce," at bounding box center [224, 85] width 209 height 18
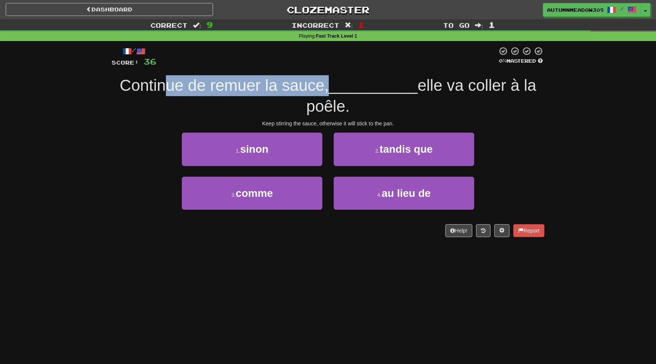
click at [327, 88] on span "Continue de remuer la sauce," at bounding box center [224, 85] width 209 height 18
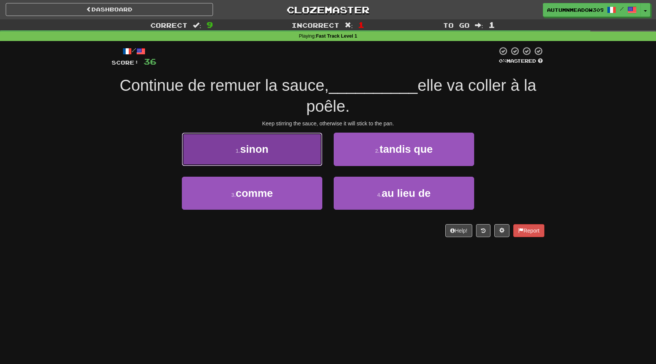
click at [287, 155] on button "1 . sinon" at bounding box center [252, 148] width 140 height 33
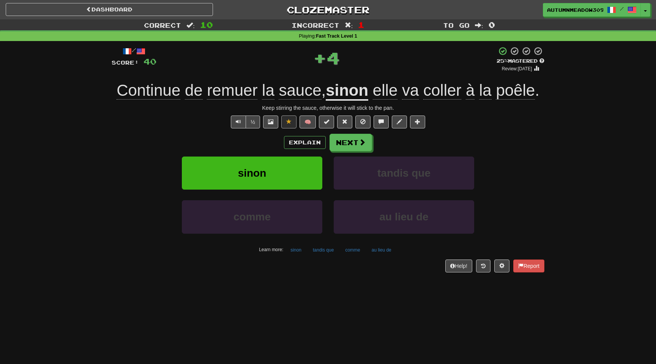
click at [536, 94] on span "elle va coller à la poêle ." at bounding box center [453, 90] width 171 height 18
click at [519, 92] on span "poêle" at bounding box center [515, 90] width 39 height 18
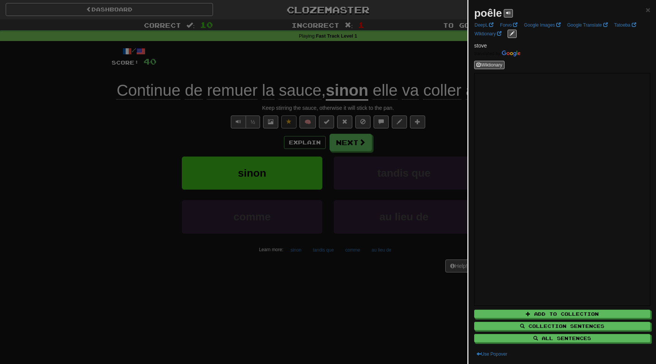
click at [131, 66] on div at bounding box center [328, 182] width 656 height 364
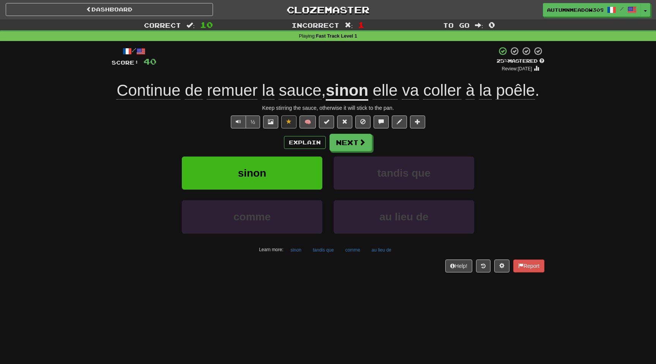
click at [522, 96] on span "poêle" at bounding box center [515, 90] width 39 height 18
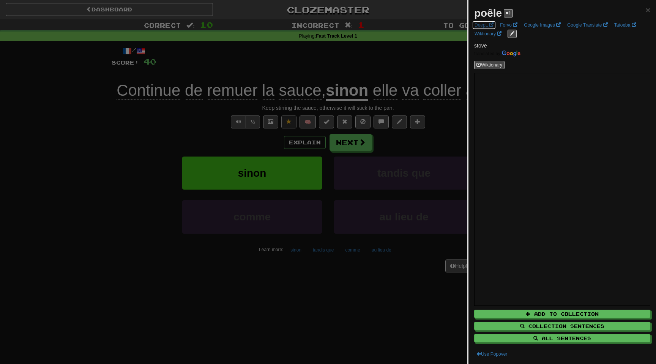
click at [488, 24] on link "DeepL" at bounding box center [484, 25] width 24 height 8
click at [336, 69] on div at bounding box center [328, 182] width 656 height 364
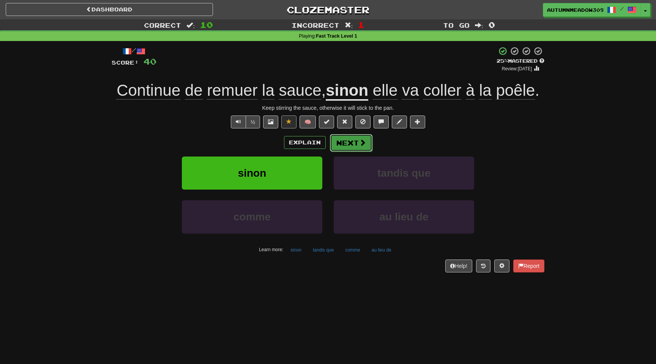
click at [361, 148] on button "Next" at bounding box center [351, 142] width 43 height 17
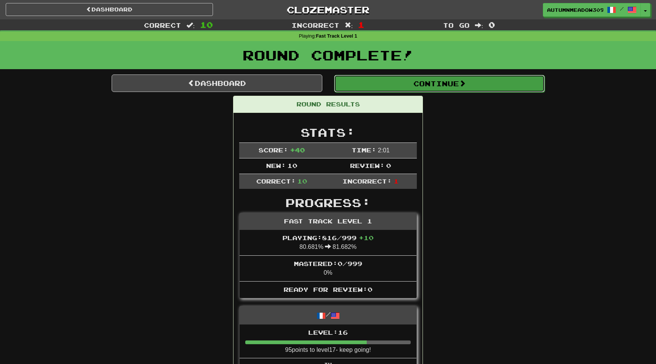
click at [440, 83] on button "Continue" at bounding box center [439, 83] width 211 height 17
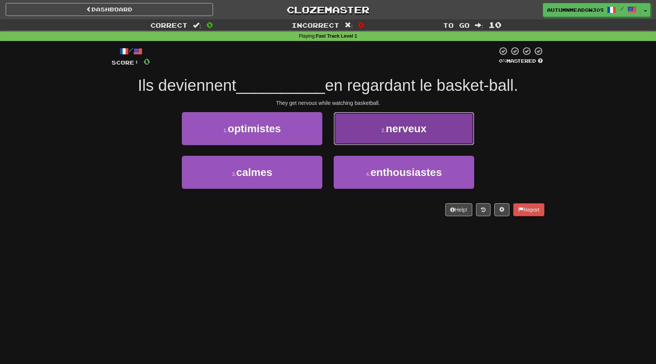
click at [396, 133] on span "nerveux" at bounding box center [406, 129] width 41 height 12
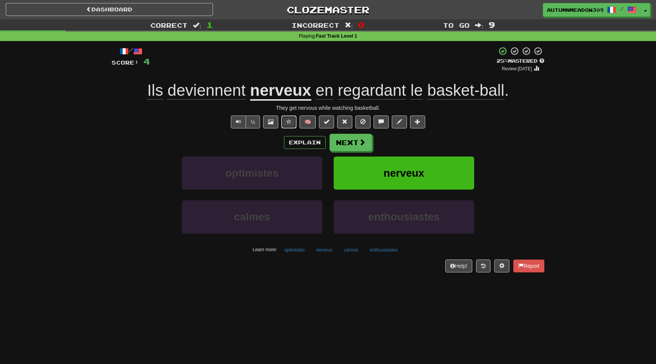
click at [289, 117] on button at bounding box center [288, 121] width 15 height 13
click at [341, 146] on button "Next" at bounding box center [351, 142] width 43 height 17
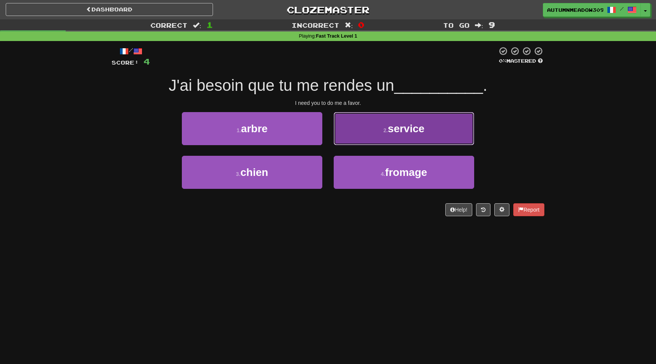
click at [376, 135] on button "2 . service" at bounding box center [404, 128] width 140 height 33
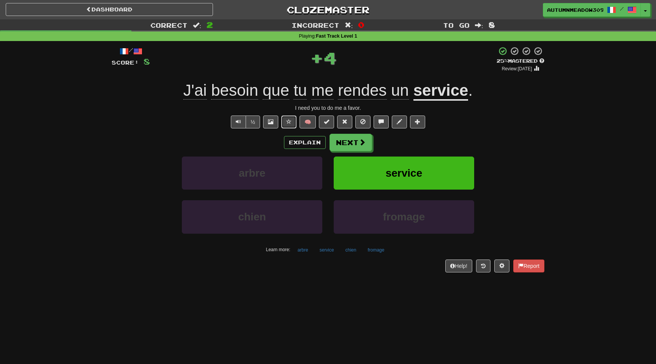
click at [293, 118] on button at bounding box center [288, 121] width 15 height 13
click at [440, 96] on u "service" at bounding box center [440, 90] width 55 height 19
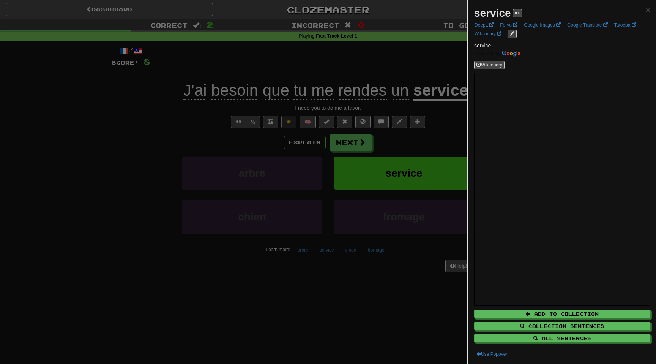
click at [74, 182] on div at bounding box center [328, 182] width 656 height 364
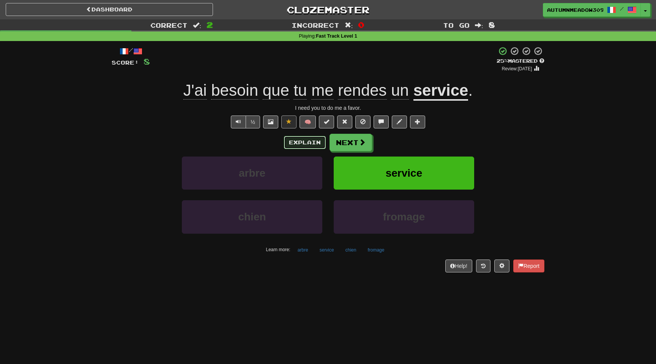
click at [297, 139] on button "Explain" at bounding box center [305, 142] width 42 height 13
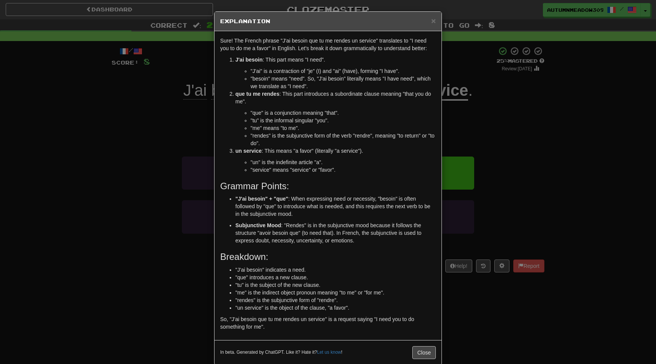
scroll to position [13, 0]
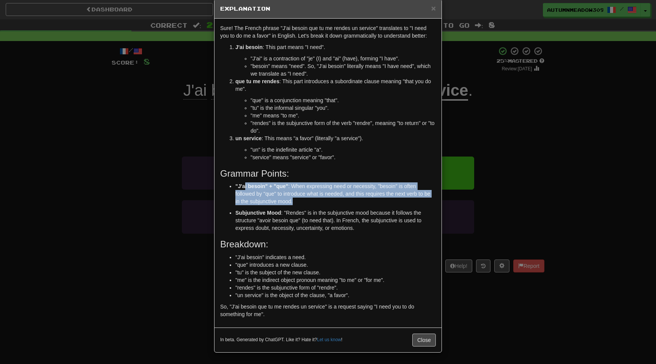
drag, startPoint x: 245, startPoint y: 186, endPoint x: 371, endPoint y: 203, distance: 127.6
click at [371, 203] on p ""J'ai besoin" + "que" : When expressing need or necessity, "besoin" is often fo…" at bounding box center [335, 193] width 200 height 23
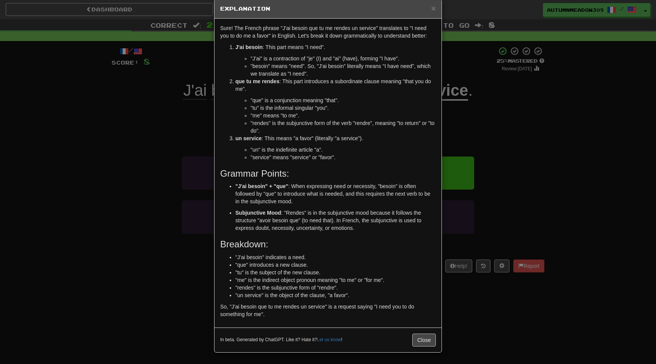
click at [371, 203] on p ""J'ai besoin" + "que" : When expressing need or necessity, "besoin" is often fo…" at bounding box center [335, 193] width 200 height 23
click at [627, 194] on div "× Explanation Sure! The French phrase "J'ai besoin que tu me rendes un service"…" at bounding box center [328, 182] width 656 height 364
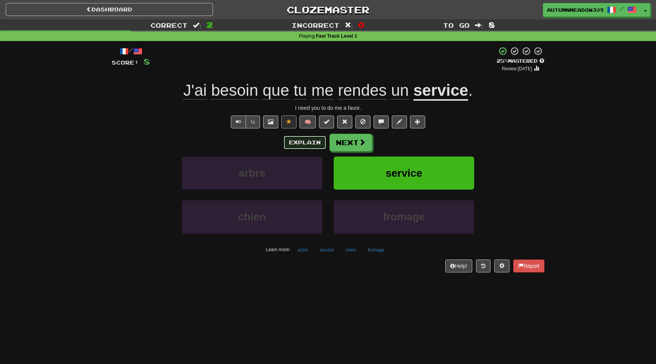
click at [287, 142] on button "Explain" at bounding box center [305, 142] width 42 height 13
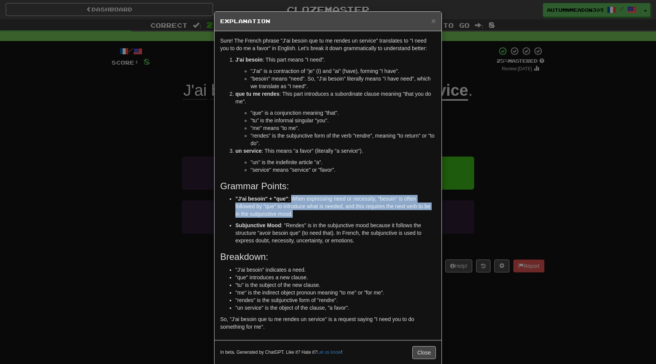
drag, startPoint x: 296, startPoint y: 196, endPoint x: 356, endPoint y: 213, distance: 62.3
click at [356, 213] on p ""J'ai besoin" + "que" : When expressing need or necessity, "besoin" is often fo…" at bounding box center [335, 206] width 200 height 23
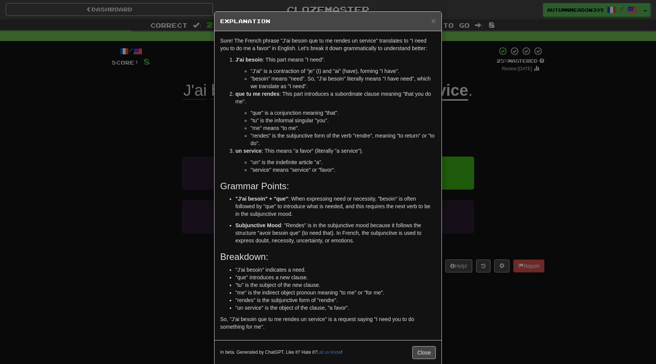
click at [361, 234] on p "Subjunctive Mood : "Rendes" is in the subjunctive mood because it follows the s…" at bounding box center [335, 232] width 200 height 23
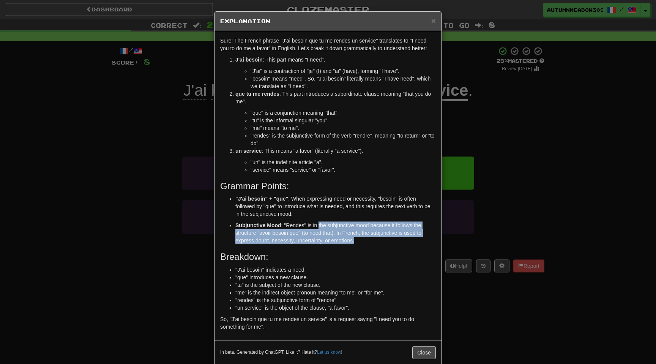
drag, startPoint x: 320, startPoint y: 227, endPoint x: 408, endPoint y: 238, distance: 89.5
click at [408, 238] on p "Subjunctive Mood : "Rendes" is in the subjunctive mood because it follows the s…" at bounding box center [335, 232] width 200 height 23
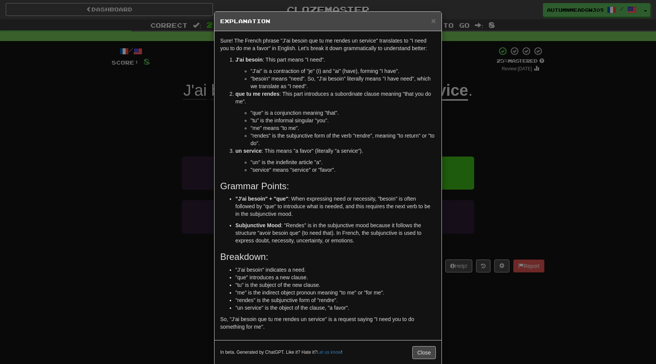
click at [579, 99] on div "× Explanation Sure! The French phrase "J'ai besoin que tu me rendes un service"…" at bounding box center [328, 182] width 656 height 364
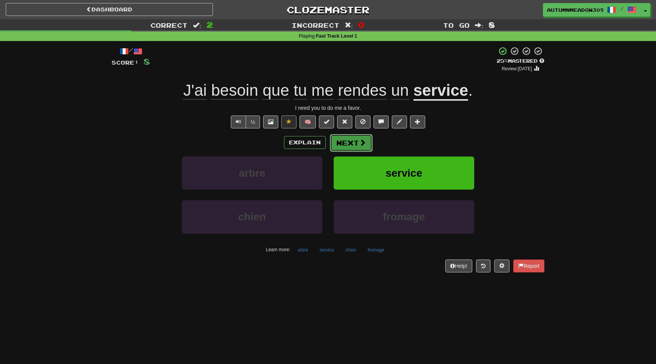
click at [347, 139] on button "Next" at bounding box center [351, 142] width 43 height 17
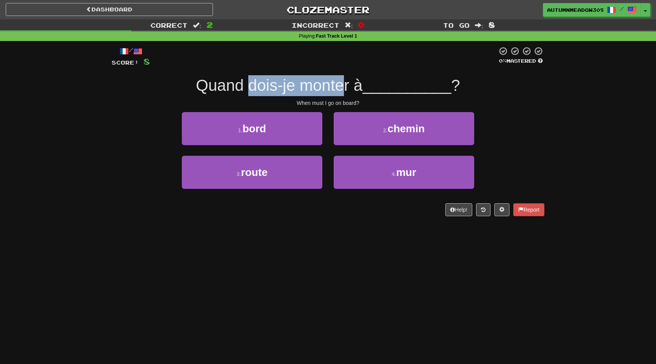
drag, startPoint x: 249, startPoint y: 90, endPoint x: 343, endPoint y: 89, distance: 94.5
click at [343, 90] on span "Quand dois-je monter à" at bounding box center [279, 85] width 167 height 18
click at [343, 89] on span "Quand dois-je monter à" at bounding box center [279, 85] width 167 height 18
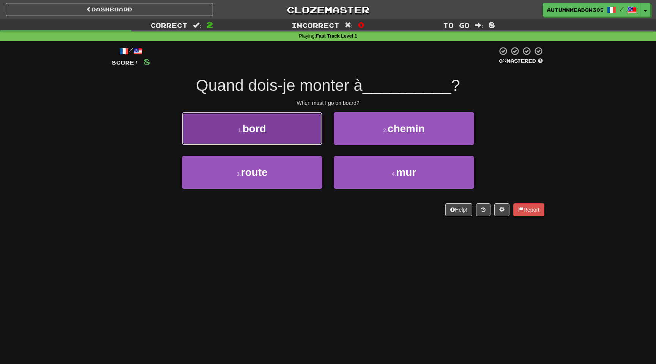
click at [280, 124] on button "1 . bord" at bounding box center [252, 128] width 140 height 33
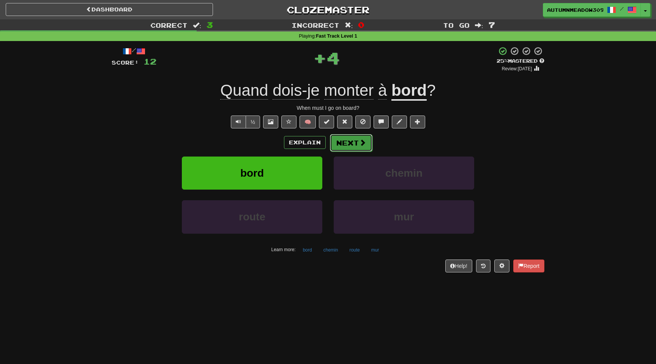
click at [361, 146] on span at bounding box center [362, 142] width 7 height 7
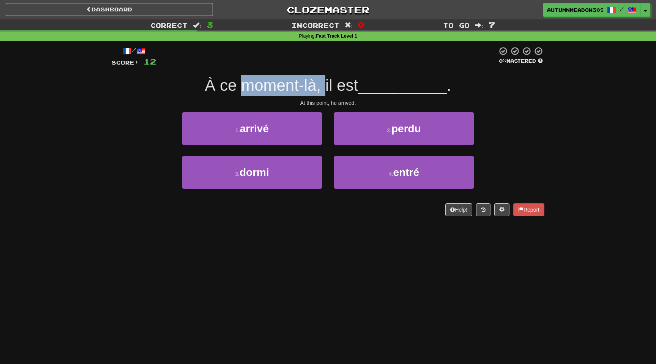
drag, startPoint x: 243, startPoint y: 87, endPoint x: 326, endPoint y: 87, distance: 82.7
click at [326, 87] on span "À ce moment-là, il est" at bounding box center [281, 85] width 153 height 18
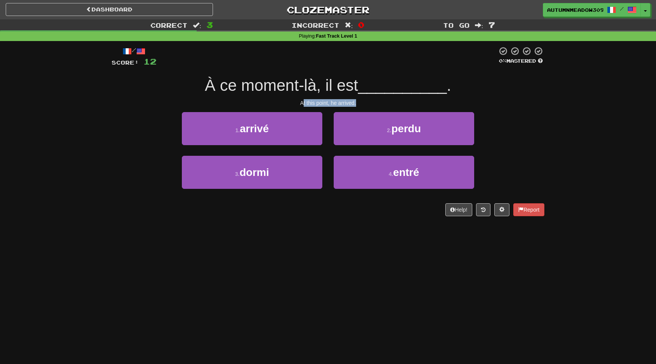
drag, startPoint x: 304, startPoint y: 101, endPoint x: 364, endPoint y: 101, distance: 60.7
click at [364, 101] on div "At this point, he arrived." at bounding box center [328, 103] width 433 height 8
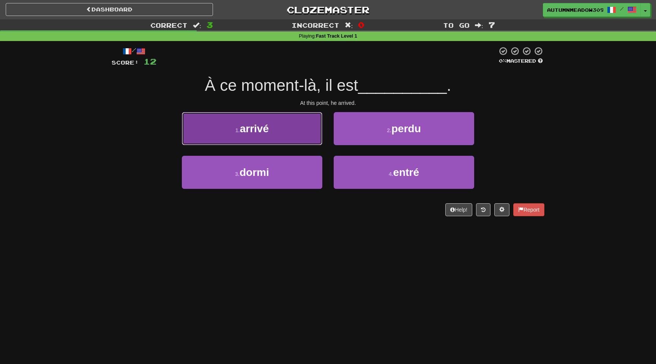
click at [277, 123] on button "1 . arrivé" at bounding box center [252, 128] width 140 height 33
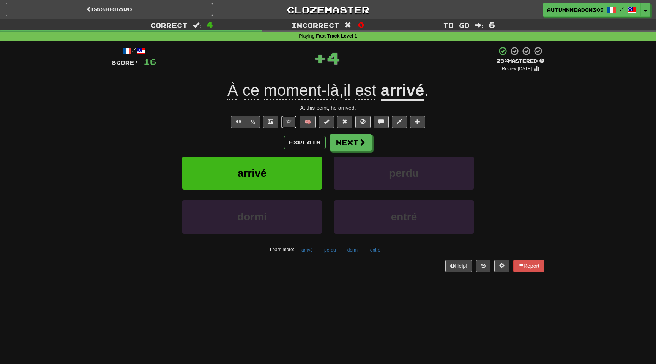
click at [286, 120] on button at bounding box center [288, 121] width 15 height 13
click at [350, 144] on button "Next" at bounding box center [351, 142] width 43 height 17
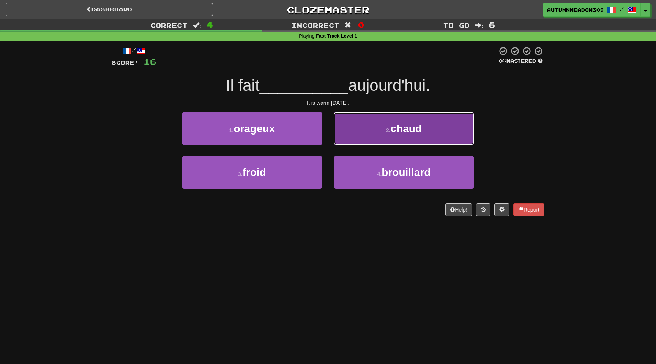
click at [366, 135] on button "2 . chaud" at bounding box center [404, 128] width 140 height 33
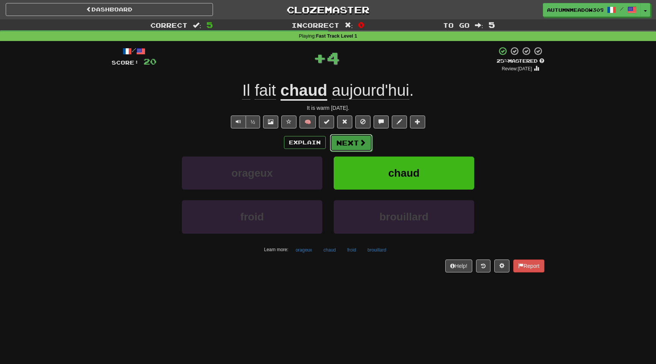
click at [344, 136] on button "Next" at bounding box center [351, 142] width 43 height 17
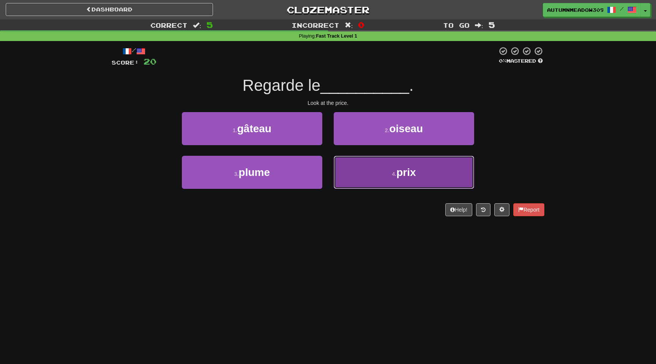
click at [380, 171] on button "4 . prix" at bounding box center [404, 172] width 140 height 33
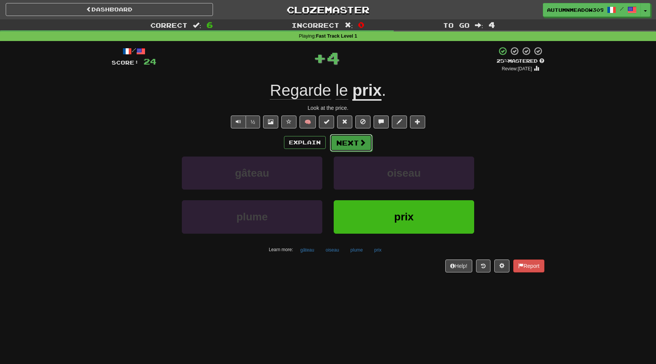
click at [340, 142] on button "Next" at bounding box center [351, 142] width 43 height 17
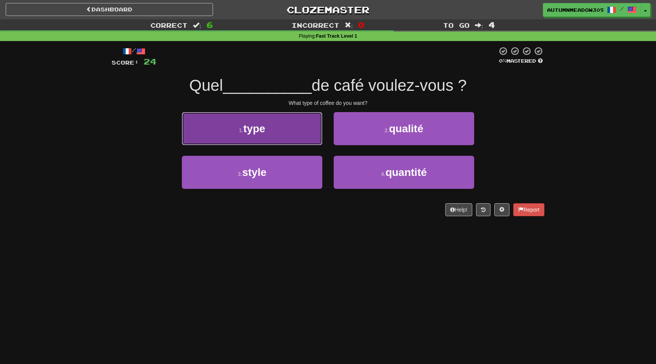
click at [286, 134] on button "1 . type" at bounding box center [252, 128] width 140 height 33
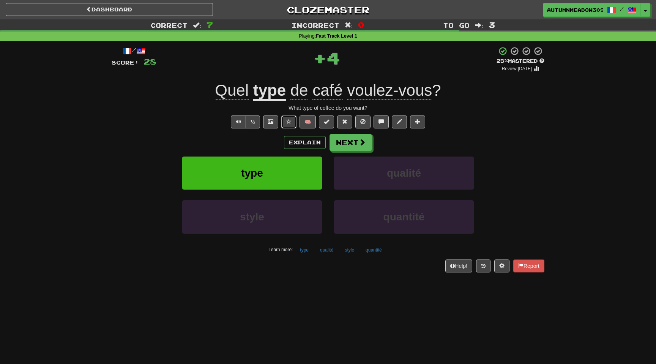
click at [290, 124] on span at bounding box center [288, 121] width 5 height 5
click at [359, 144] on span at bounding box center [362, 142] width 7 height 7
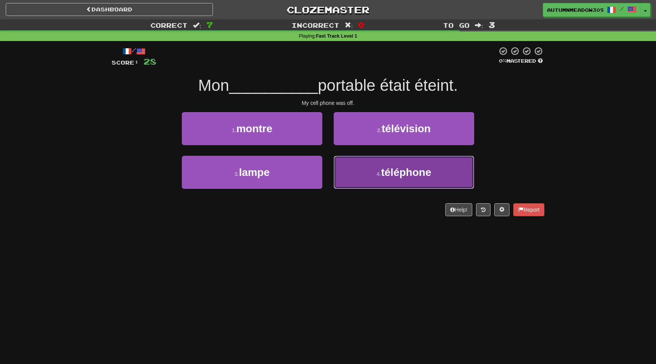
click at [410, 181] on button "4 . téléphone" at bounding box center [404, 172] width 140 height 33
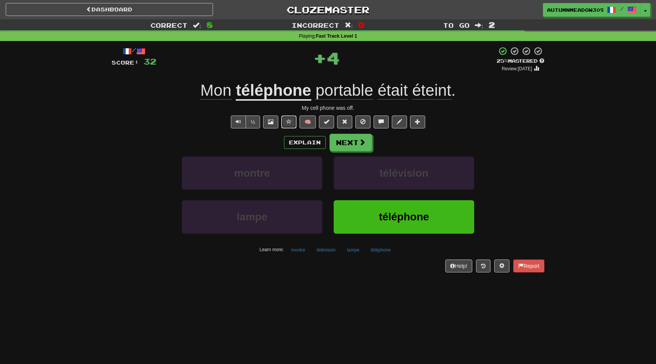
click at [286, 121] on button at bounding box center [288, 121] width 15 height 13
click at [422, 95] on span "éteint" at bounding box center [431, 90] width 39 height 18
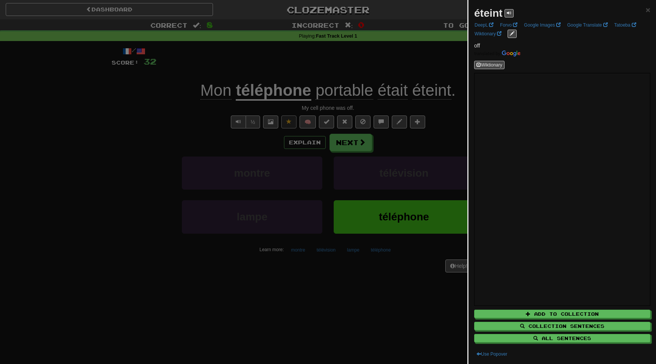
click at [156, 121] on div at bounding box center [328, 182] width 656 height 364
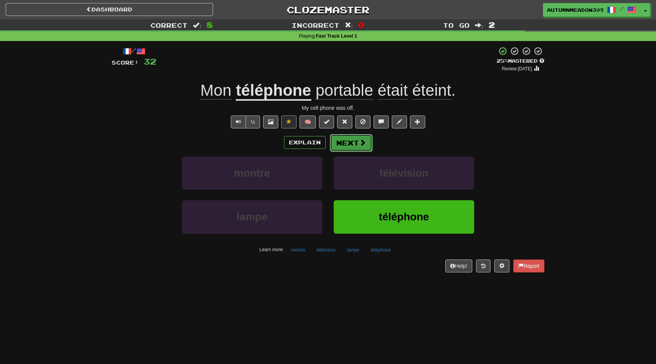
click at [357, 143] on button "Next" at bounding box center [351, 142] width 43 height 17
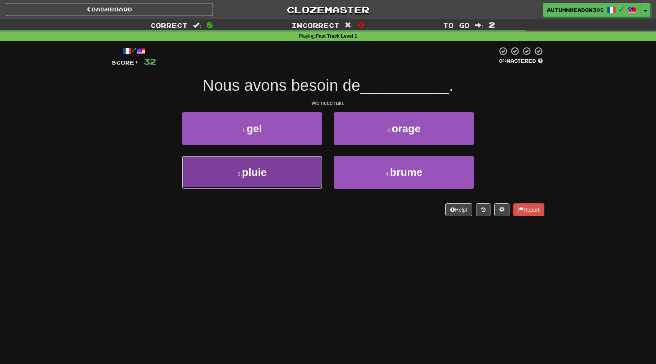
click at [311, 170] on button "3 . pluie" at bounding box center [252, 172] width 140 height 33
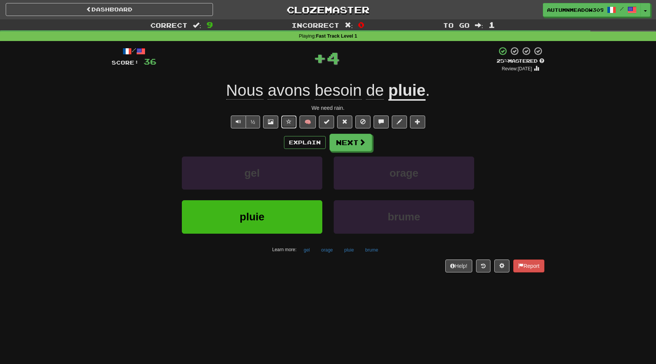
click at [291, 121] on span at bounding box center [288, 121] width 5 height 5
click at [365, 146] on span at bounding box center [362, 142] width 7 height 7
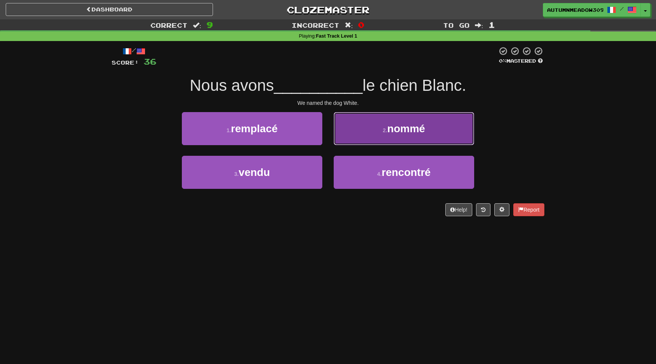
click at [391, 127] on span "nommé" at bounding box center [406, 129] width 38 height 12
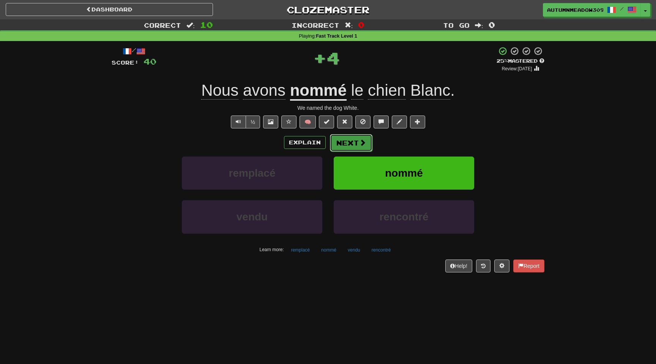
click at [359, 140] on span at bounding box center [362, 142] width 7 height 7
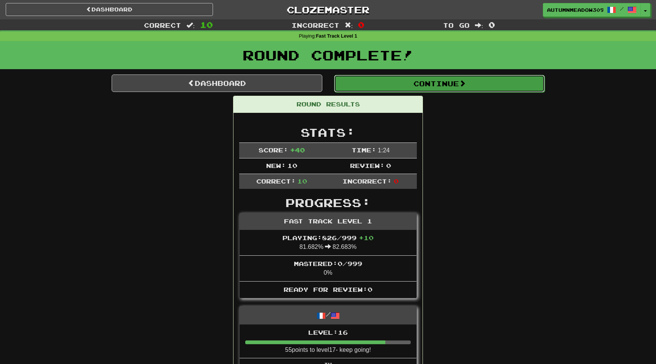
click at [441, 82] on button "Continue" at bounding box center [439, 83] width 211 height 17
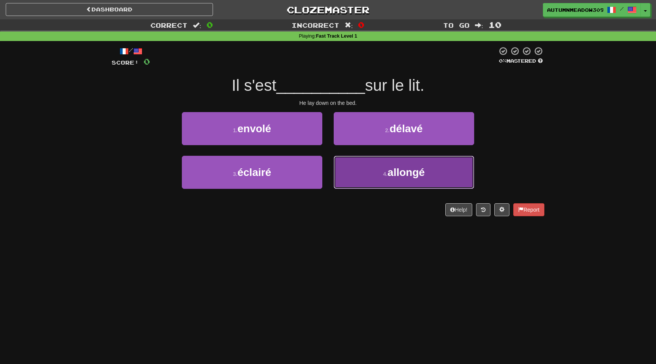
click at [387, 178] on button "4 . allongé" at bounding box center [404, 172] width 140 height 33
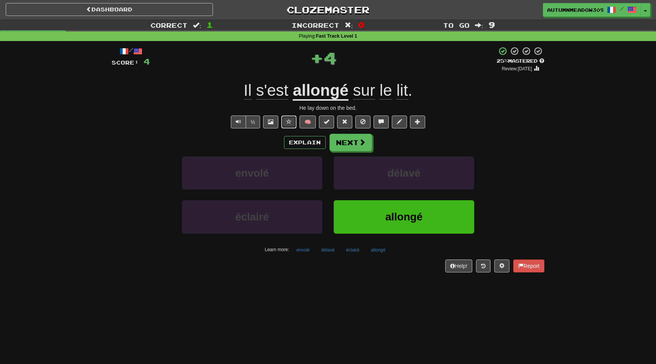
click at [286, 121] on button at bounding box center [288, 121] width 15 height 13
click at [359, 142] on span at bounding box center [362, 142] width 7 height 7
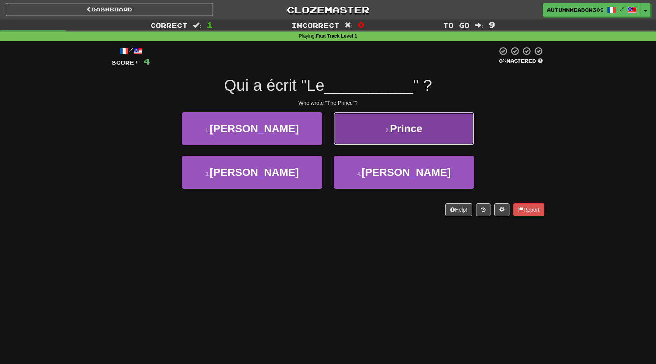
click at [411, 120] on button "2 . Prince" at bounding box center [404, 128] width 140 height 33
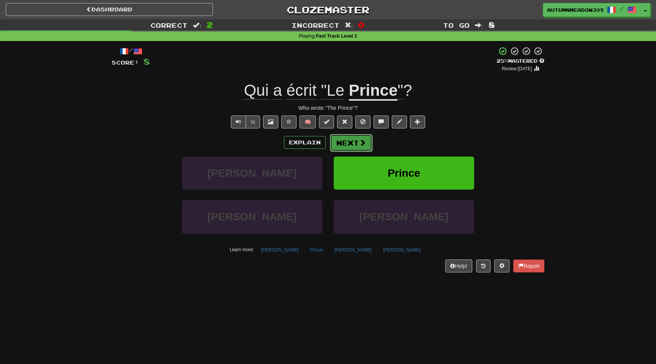
click at [356, 146] on button "Next" at bounding box center [351, 142] width 43 height 17
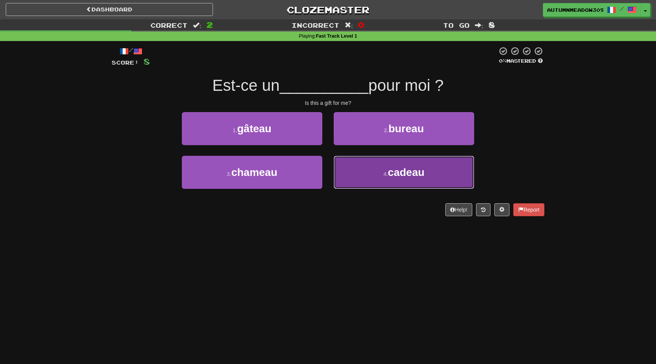
click at [387, 168] on button "4 . cadeau" at bounding box center [404, 172] width 140 height 33
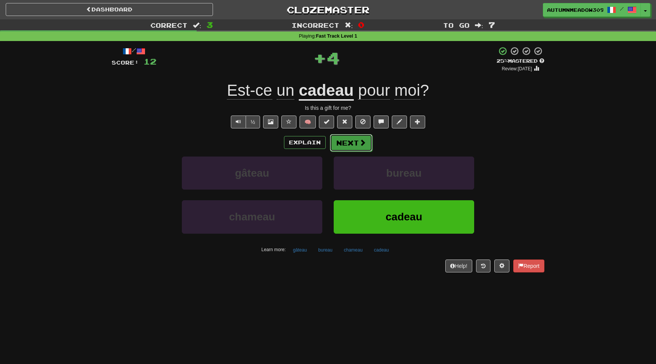
click at [357, 140] on button "Next" at bounding box center [351, 142] width 43 height 17
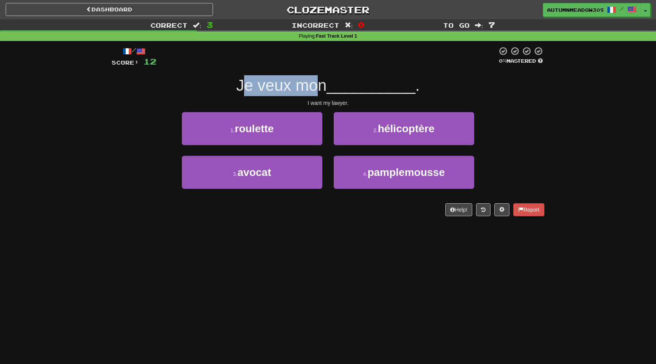
drag, startPoint x: 249, startPoint y: 84, endPoint x: 323, endPoint y: 82, distance: 73.7
click at [323, 82] on span "Je veux mon" at bounding box center [281, 85] width 90 height 18
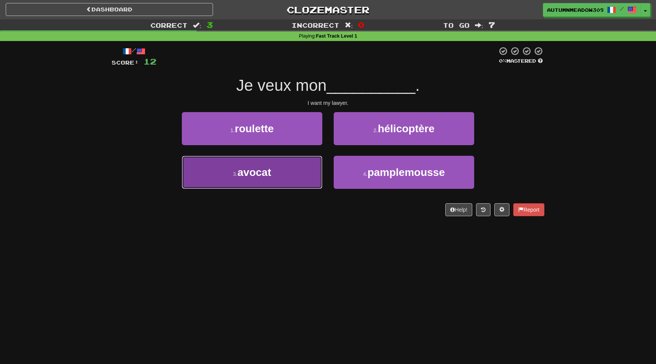
click at [298, 184] on button "3 . avocat" at bounding box center [252, 172] width 140 height 33
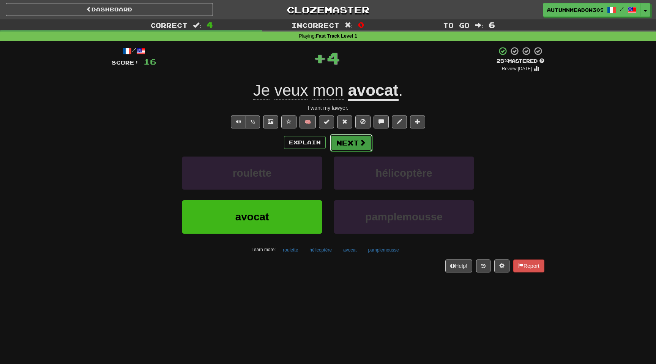
click at [347, 145] on button "Next" at bounding box center [351, 142] width 43 height 17
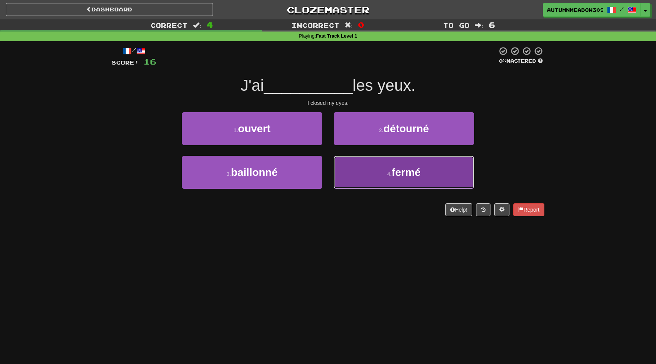
click at [380, 169] on button "4 . fermé" at bounding box center [404, 172] width 140 height 33
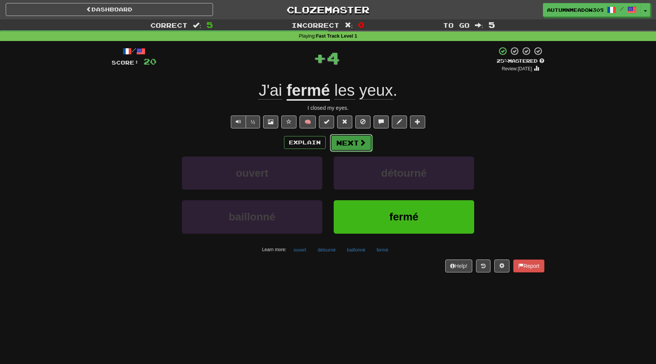
click at [352, 141] on button "Next" at bounding box center [351, 142] width 43 height 17
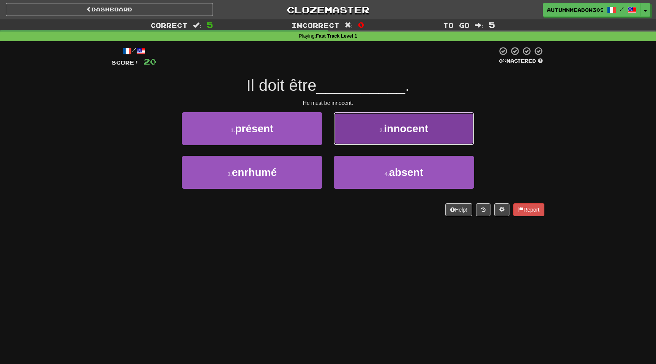
click at [384, 135] on button "2 . innocent" at bounding box center [404, 128] width 140 height 33
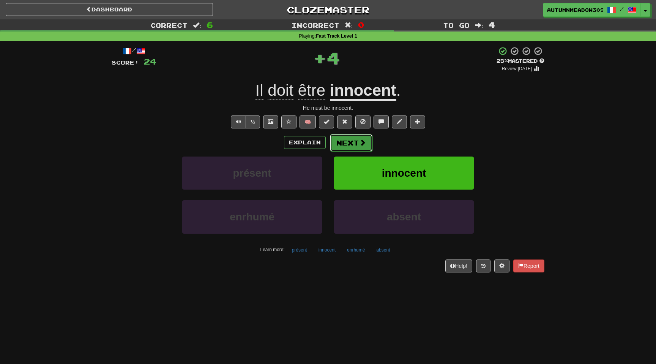
click at [340, 139] on button "Next" at bounding box center [351, 142] width 43 height 17
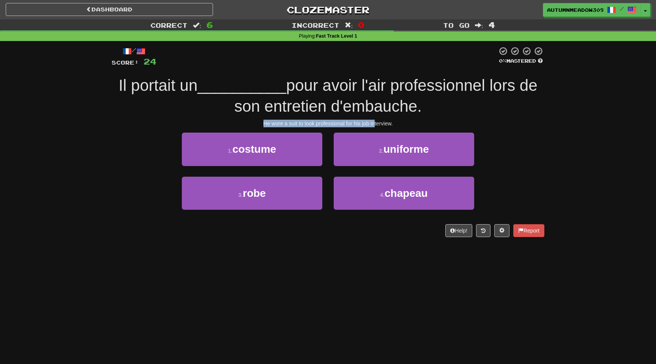
drag, startPoint x: 308, startPoint y: 118, endPoint x: 374, endPoint y: 120, distance: 66.4
click at [374, 120] on div "/ Score: 24 0 % Mastered Il portait un __________ pour avoir l'air professionne…" at bounding box center [328, 141] width 433 height 190
click at [394, 121] on div "He wore a suit to look professional for his job interview." at bounding box center [328, 124] width 433 height 8
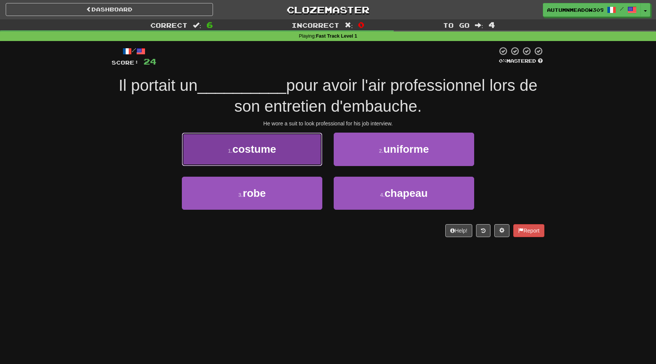
click at [299, 146] on button "1 . costume" at bounding box center [252, 148] width 140 height 33
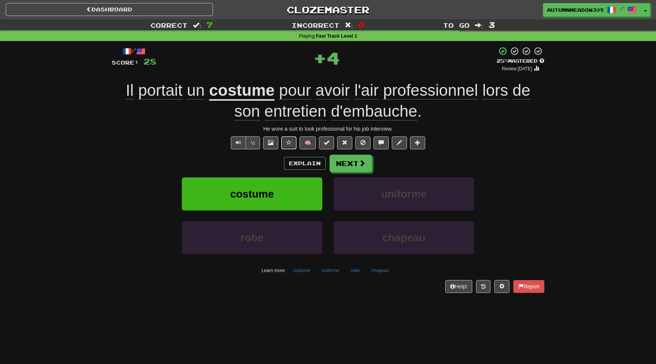
click at [288, 141] on span at bounding box center [288, 142] width 5 height 5
click at [499, 87] on span "lors" at bounding box center [495, 90] width 26 height 18
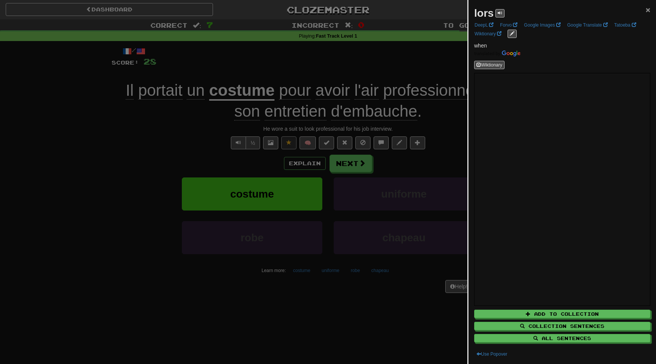
click at [648, 13] on span "×" at bounding box center [648, 9] width 5 height 9
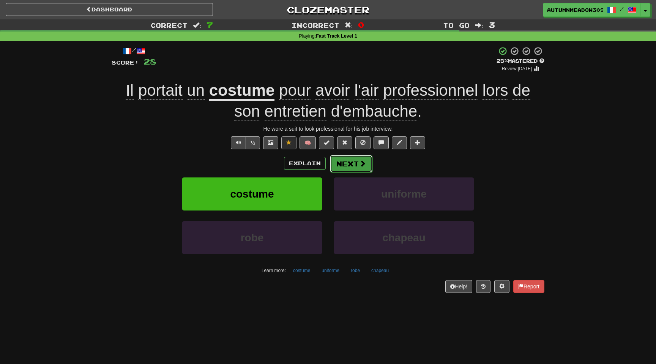
click at [343, 162] on button "Next" at bounding box center [351, 163] width 43 height 17
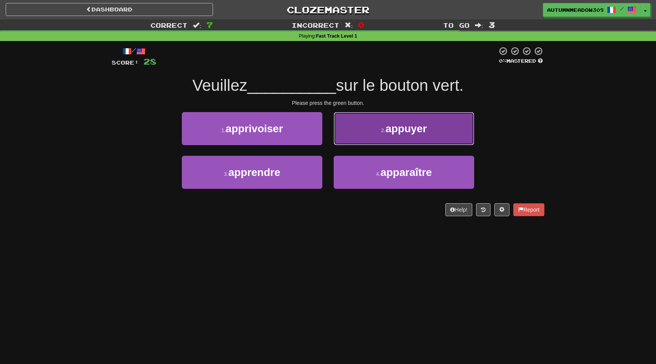
click at [431, 135] on button "2 . appuyer" at bounding box center [404, 128] width 140 height 33
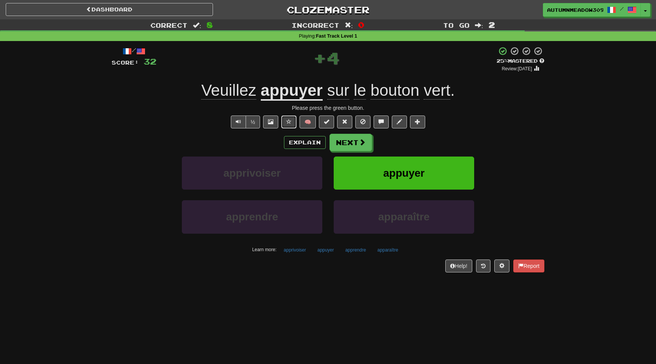
click at [289, 123] on span at bounding box center [288, 121] width 5 height 5
click at [353, 143] on button "Next" at bounding box center [351, 142] width 43 height 17
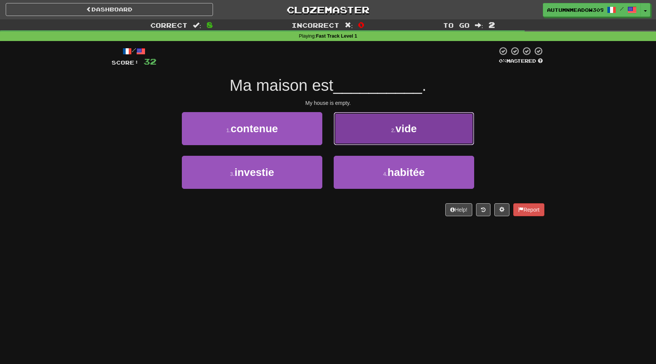
click at [345, 132] on button "2 . vide" at bounding box center [404, 128] width 140 height 33
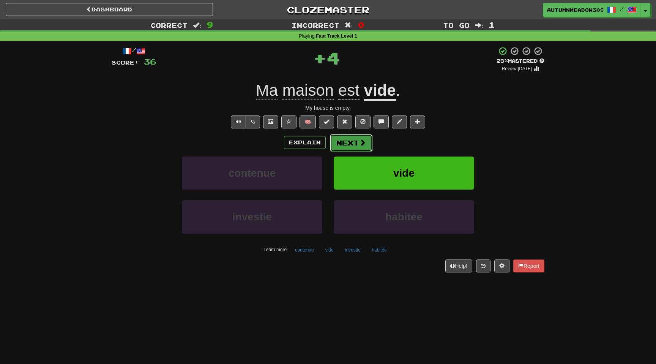
click at [345, 140] on button "Next" at bounding box center [351, 142] width 43 height 17
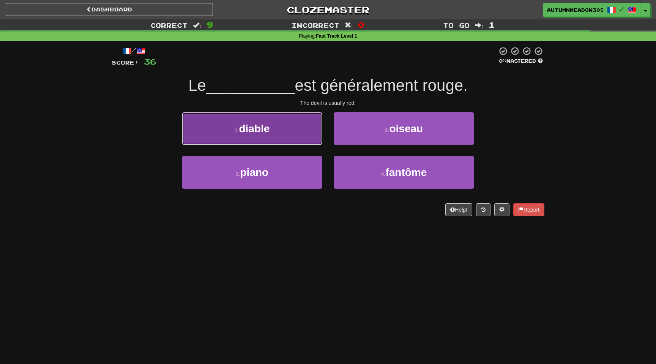
click at [245, 123] on span "diable" at bounding box center [254, 129] width 31 height 12
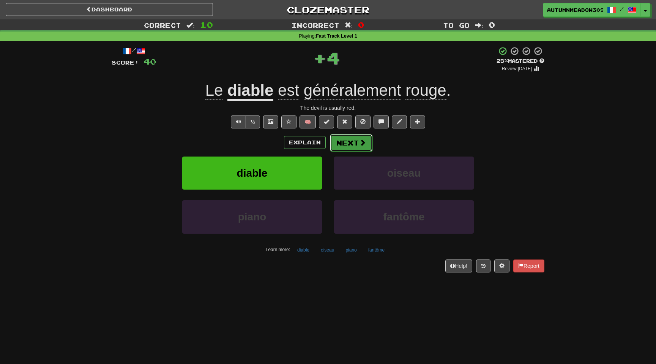
click at [356, 144] on button "Next" at bounding box center [351, 142] width 43 height 17
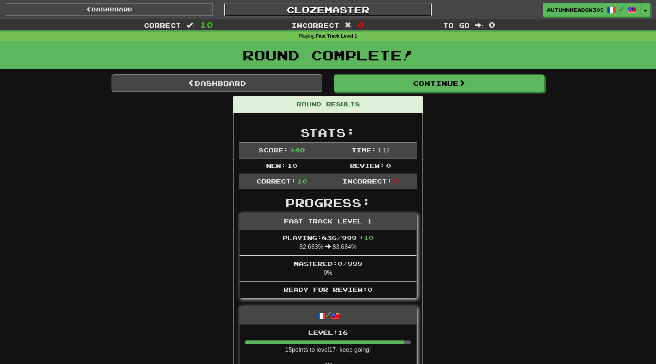
click at [358, 10] on link "Clozemaster" at bounding box center [327, 9] width 207 height 13
